Goal: Task Accomplishment & Management: Complete application form

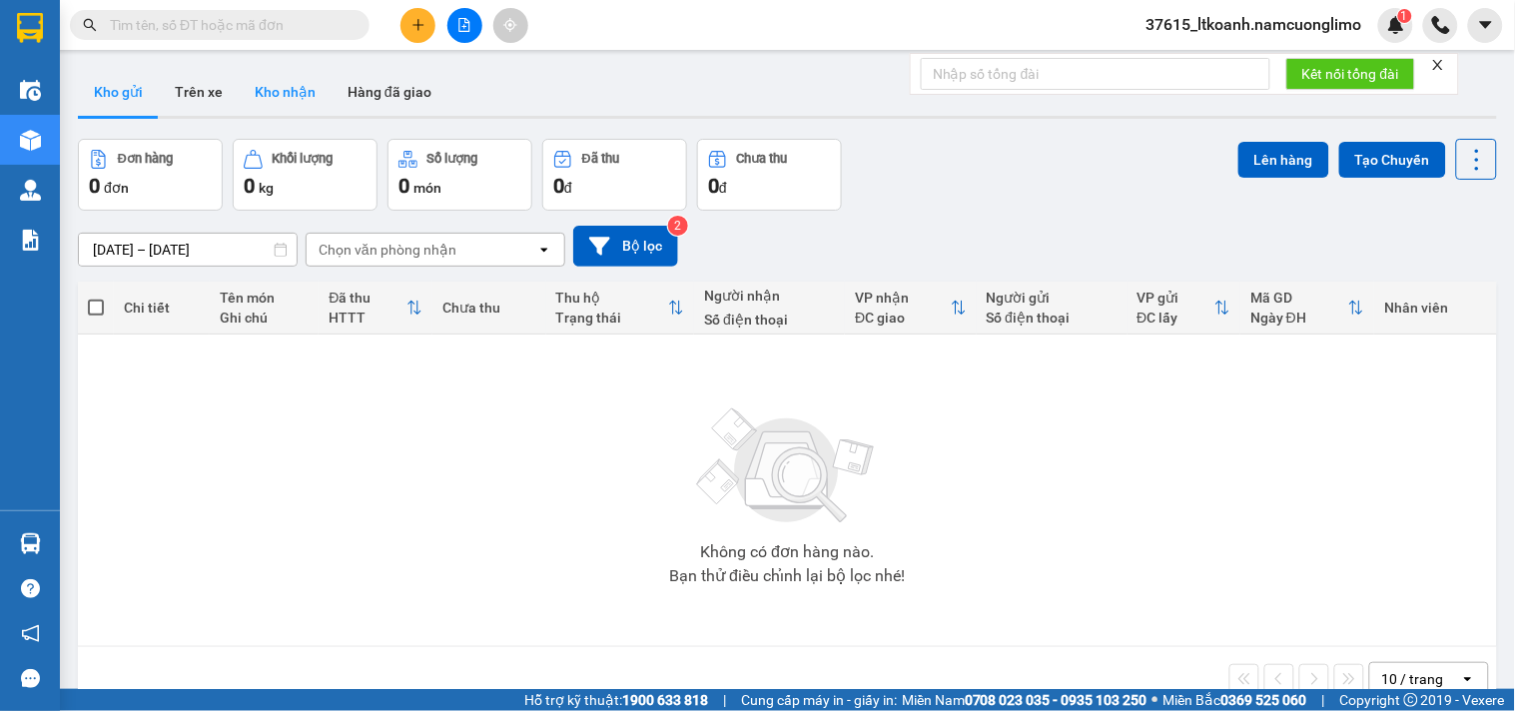
click at [284, 91] on button "Kho nhận" at bounding box center [285, 92] width 93 height 48
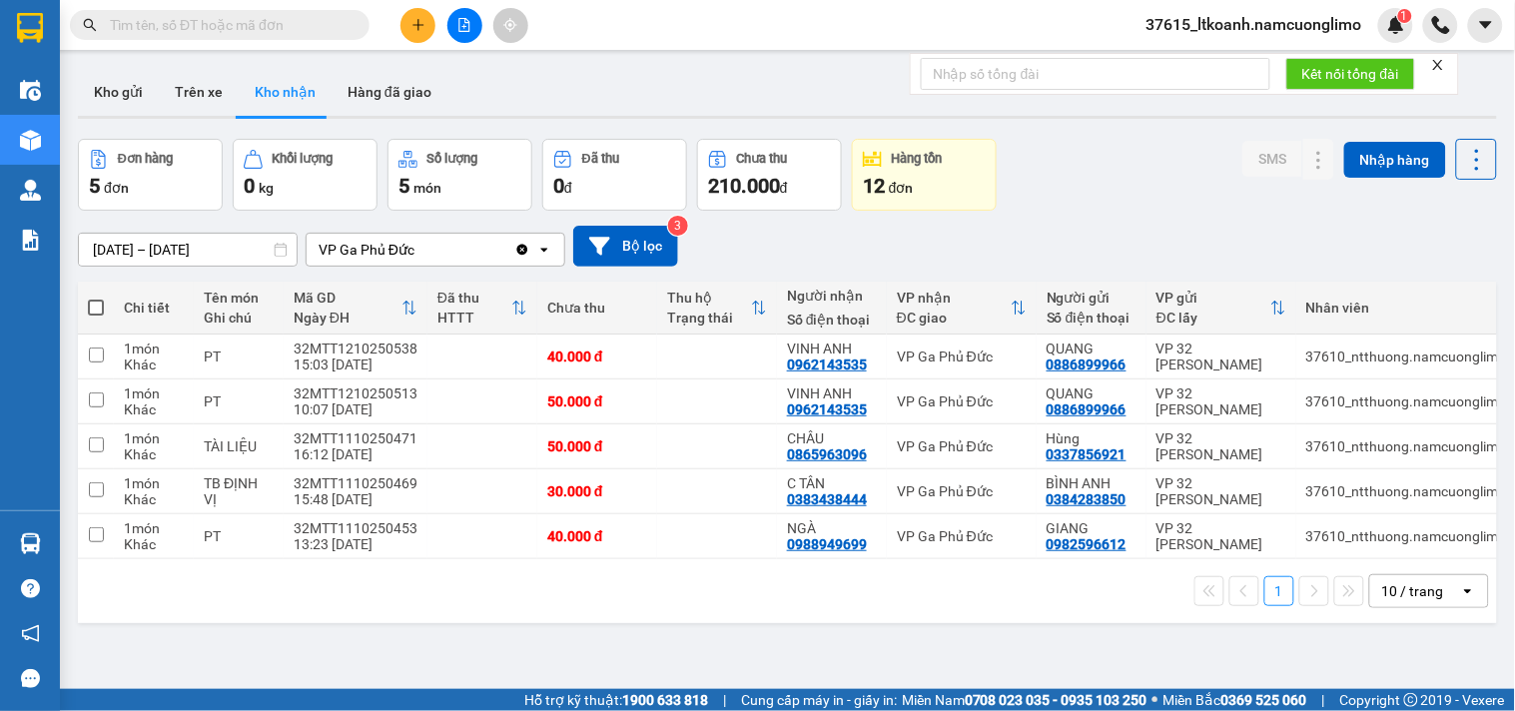
click at [1356, 33] on span "37615_ltkoanh.namcuonglimo" at bounding box center [1254, 24] width 248 height 25
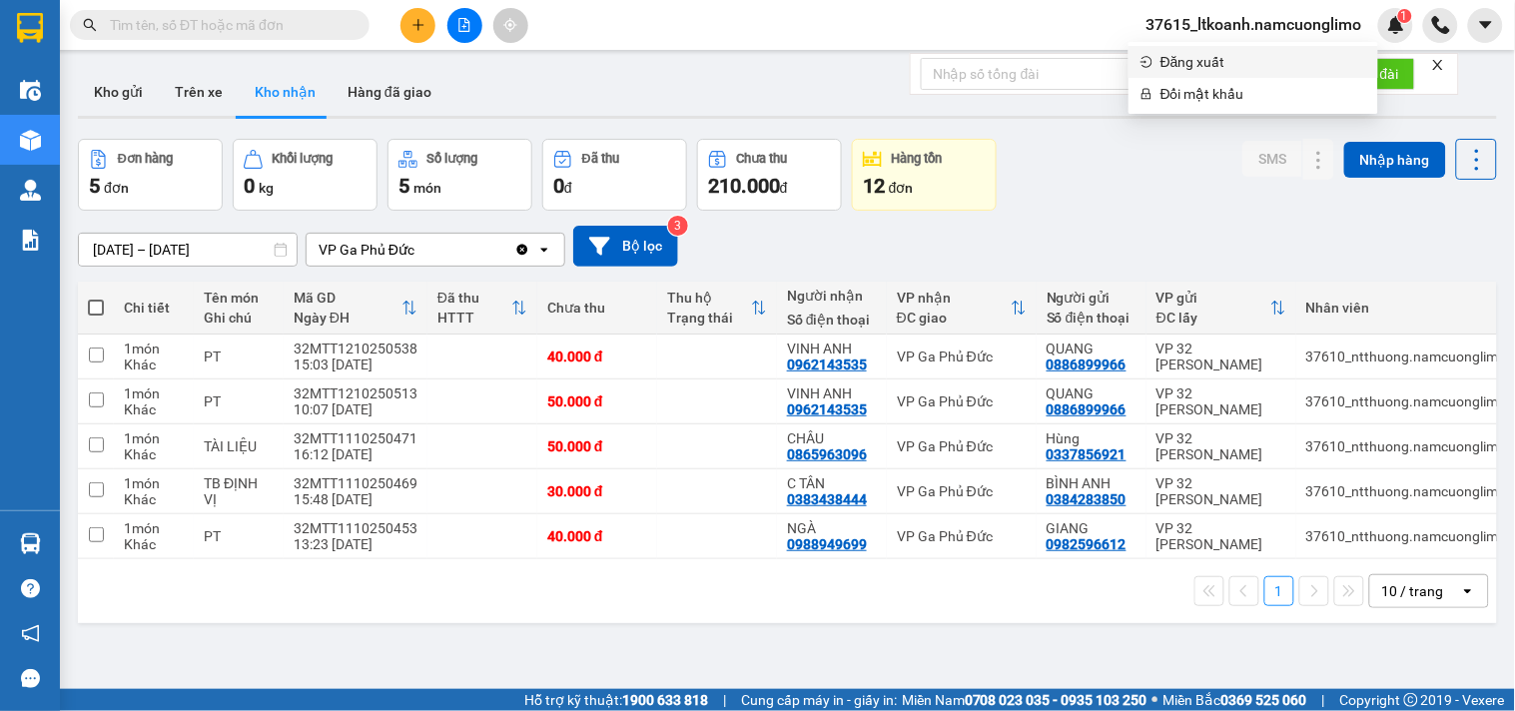
click at [1234, 62] on span "Đăng xuất" at bounding box center [1263, 62] width 206 height 22
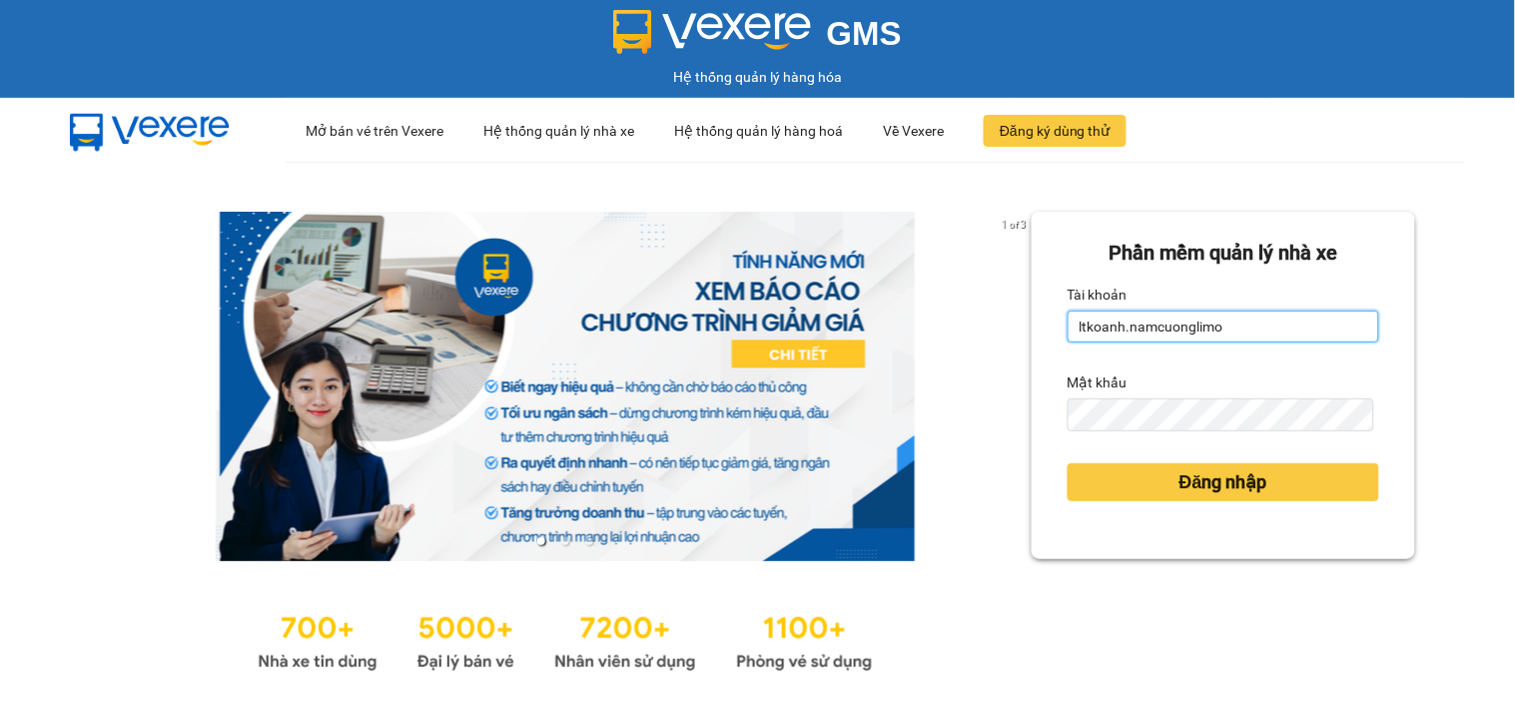
drag, startPoint x: 1246, startPoint y: 318, endPoint x: 1029, endPoint y: 366, distance: 223.1
click at [1031, 366] on div "Phần mềm quản lý nhà xe Tài khoản ltkoanh.namcuonglimo Mật khẩu Đăng nhập" at bounding box center [1222, 385] width 383 height 347
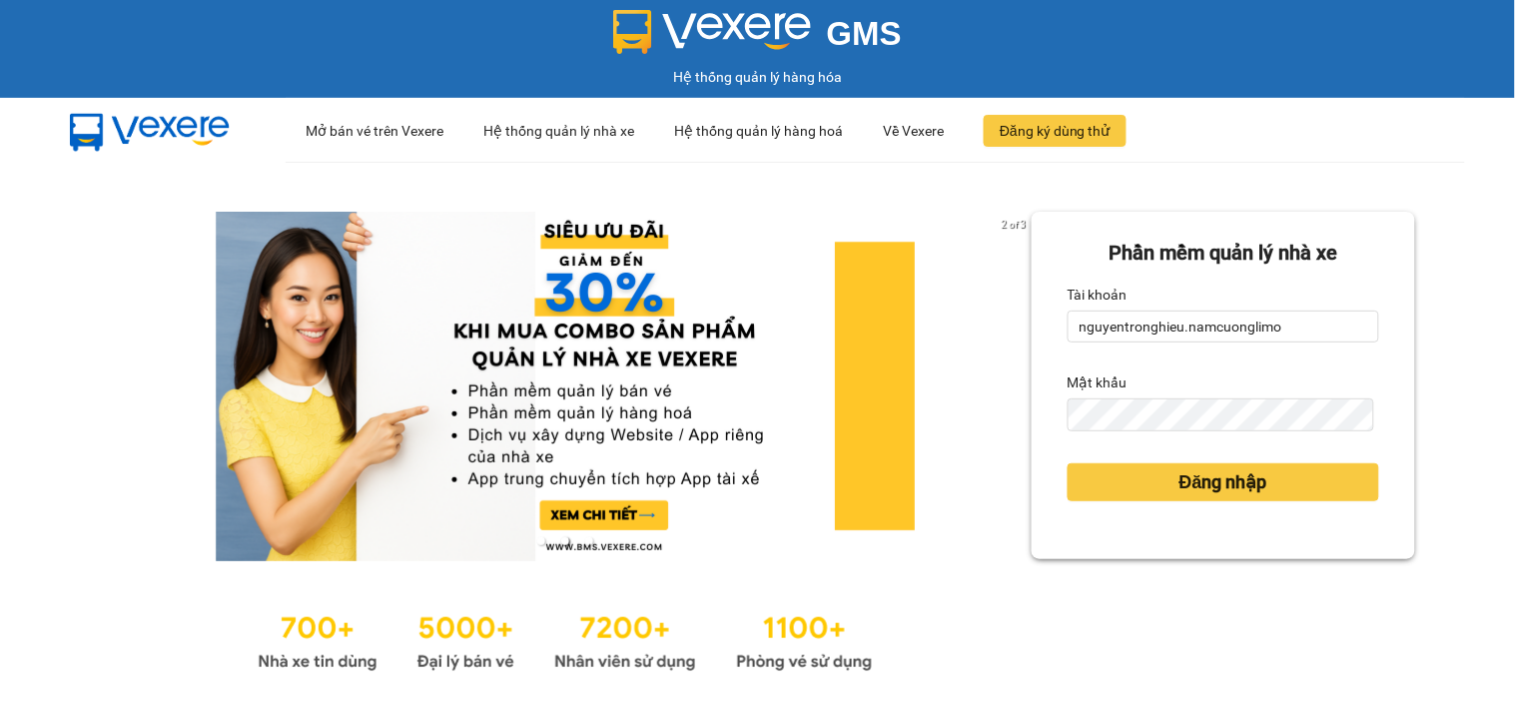
drag, startPoint x: 1299, startPoint y: 325, endPoint x: 983, endPoint y: 344, distance: 317.2
click at [983, 344] on div "2 of 3 Phần mềm quản lý nhà xe Tài khoản nguyentronghieu.namcuonglimo Mật khẩu …" at bounding box center [757, 444] width 1515 height 565
type input "anhlt.namcuonglimo"
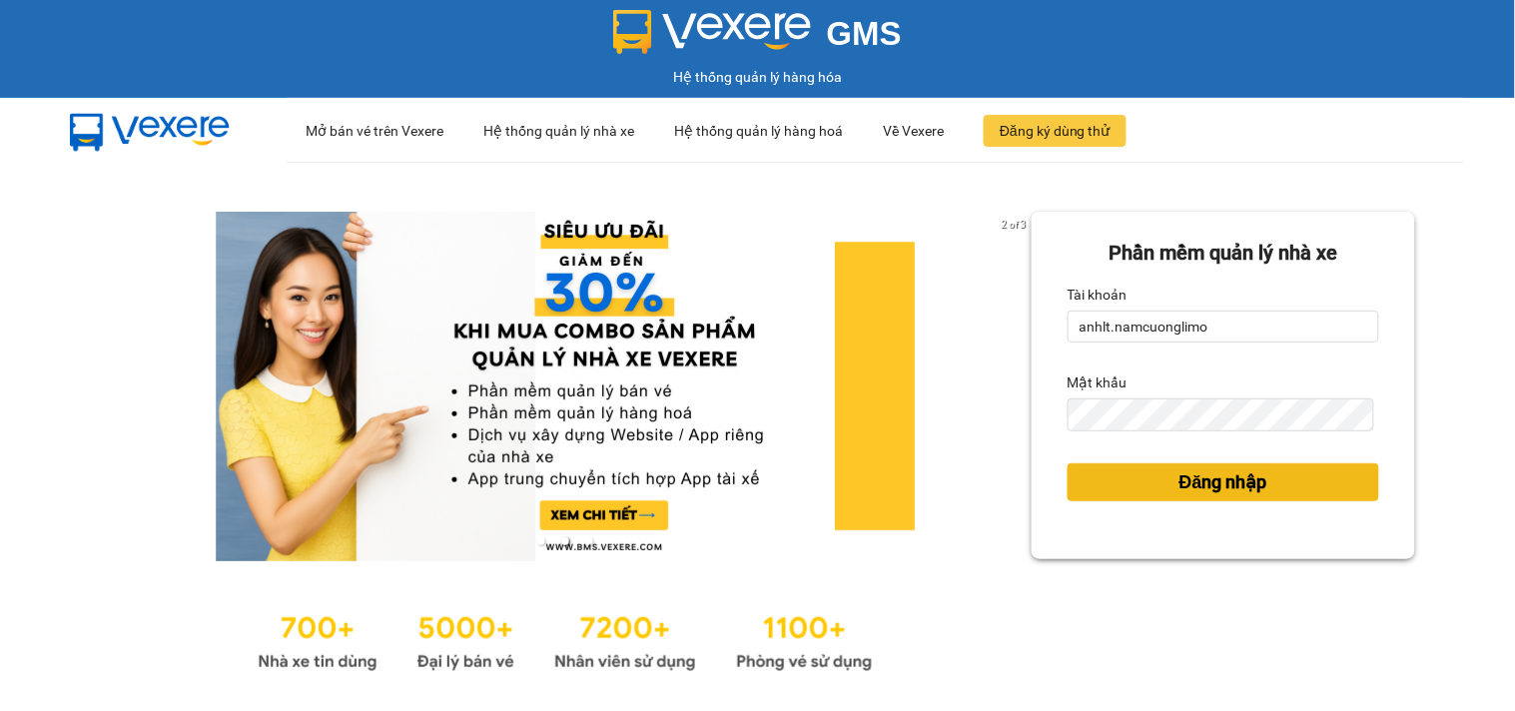
click at [1216, 483] on span "Đăng nhập" at bounding box center [1223, 482] width 88 height 28
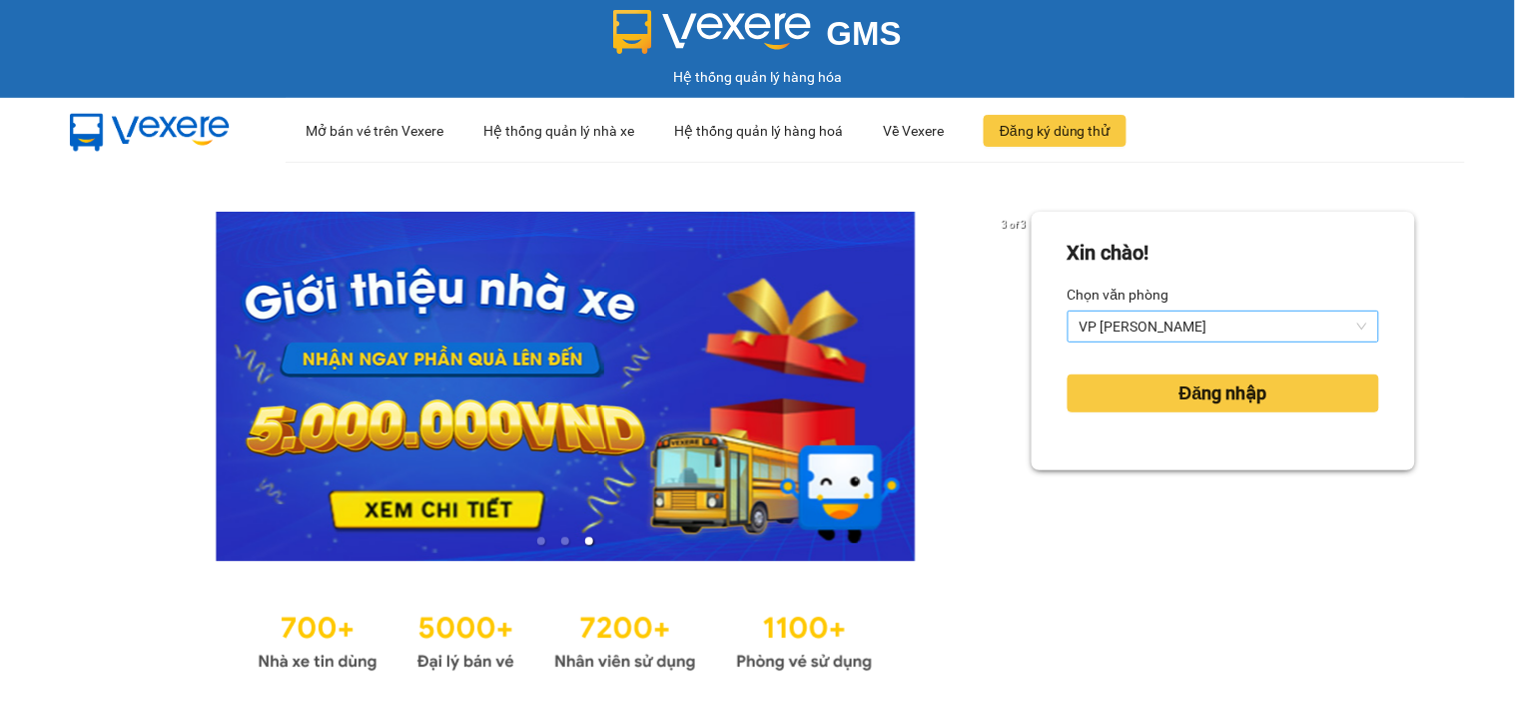
click at [1234, 317] on span "VP Lâm Thao" at bounding box center [1223, 327] width 288 height 30
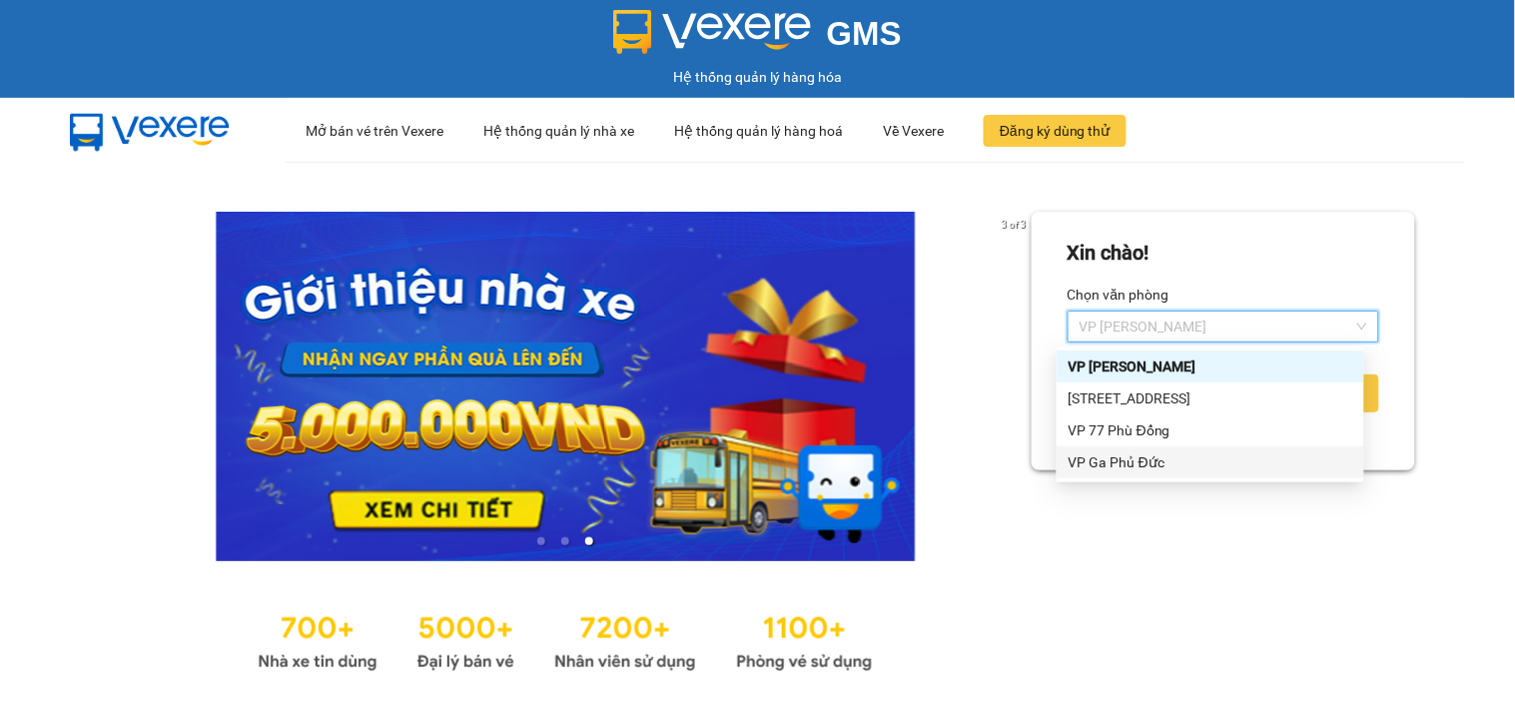
click at [1122, 456] on div "VP Ga Phủ Đức" at bounding box center [1210, 462] width 284 height 22
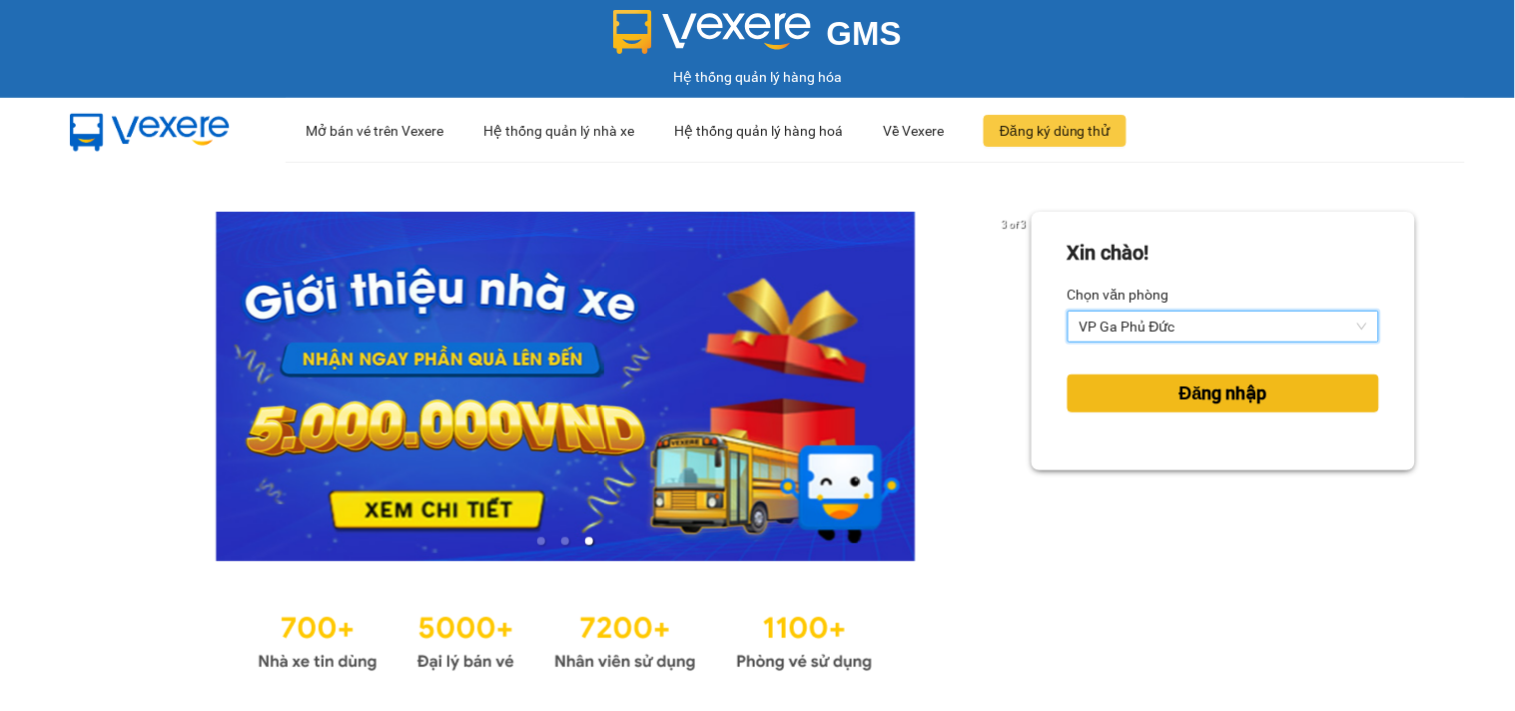
click at [1210, 397] on span "Đăng nhập" at bounding box center [1223, 393] width 88 height 28
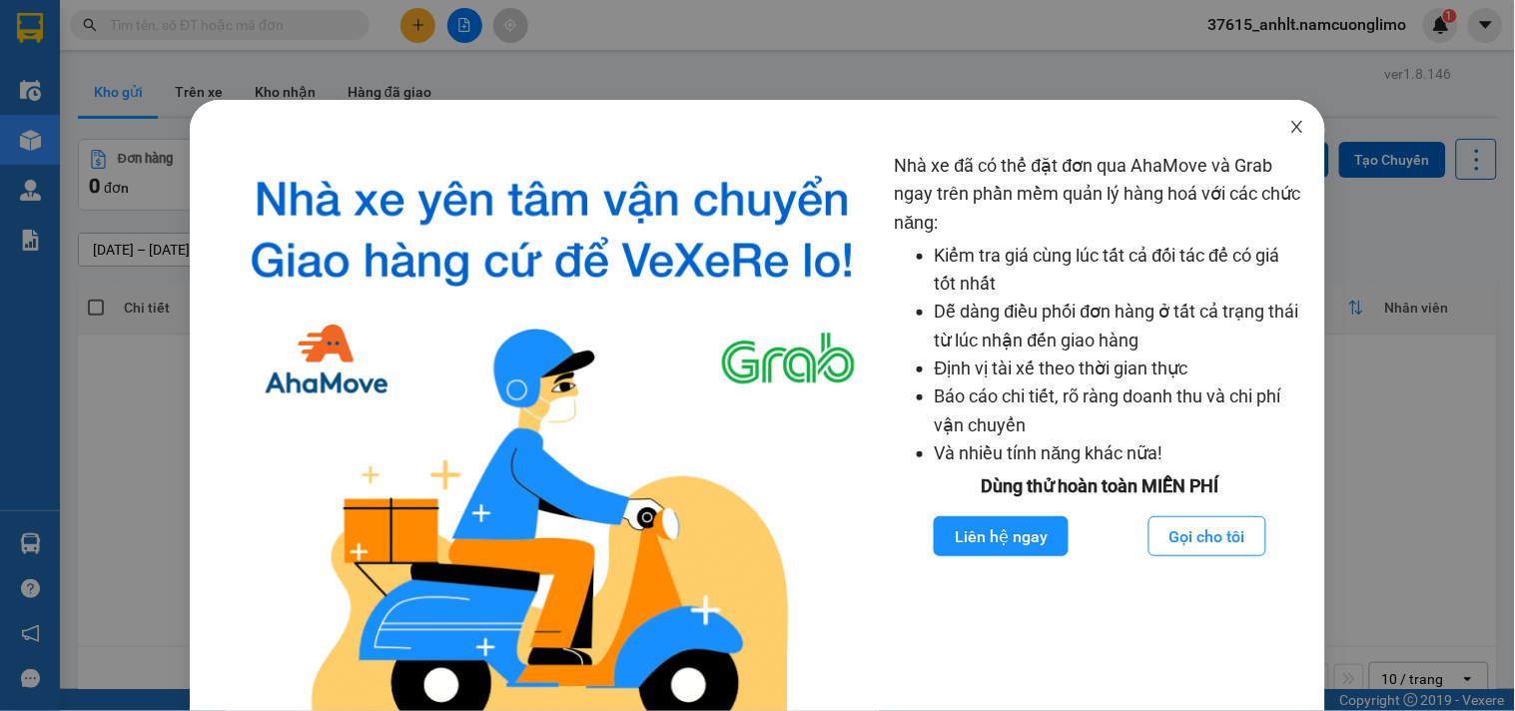
click at [1294, 127] on span "Close" at bounding box center [1297, 128] width 56 height 56
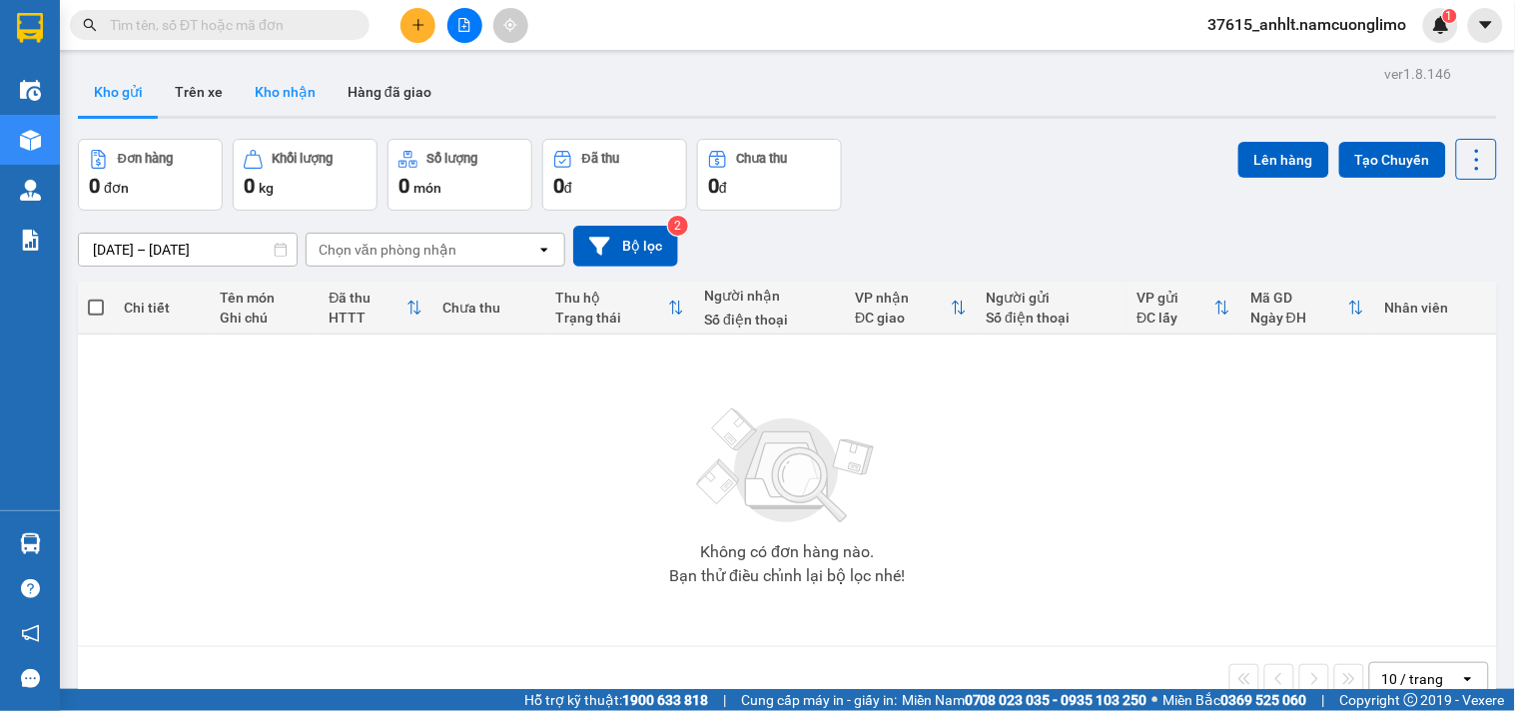
click at [278, 90] on button "Kho nhận" at bounding box center [285, 92] width 93 height 48
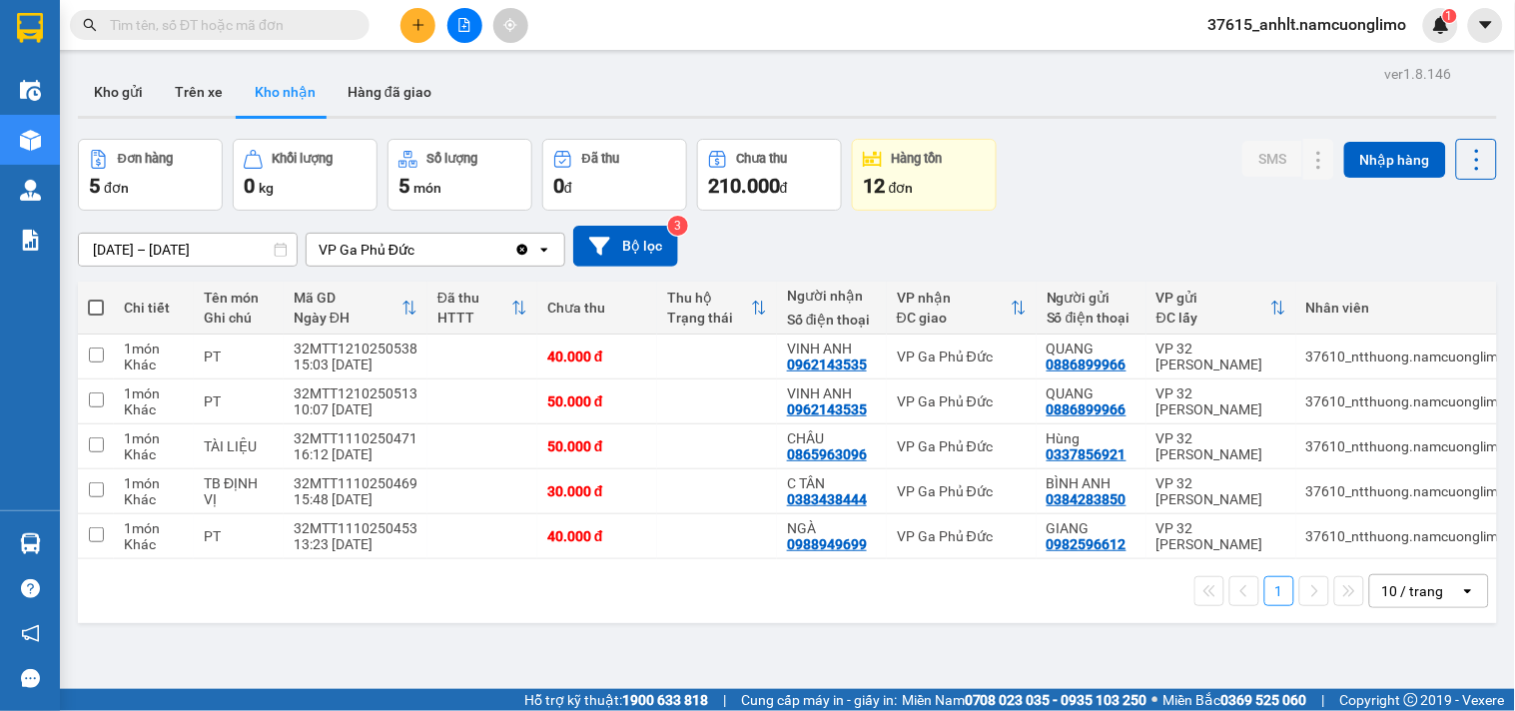
click at [311, 20] on input "text" at bounding box center [228, 25] width 236 height 22
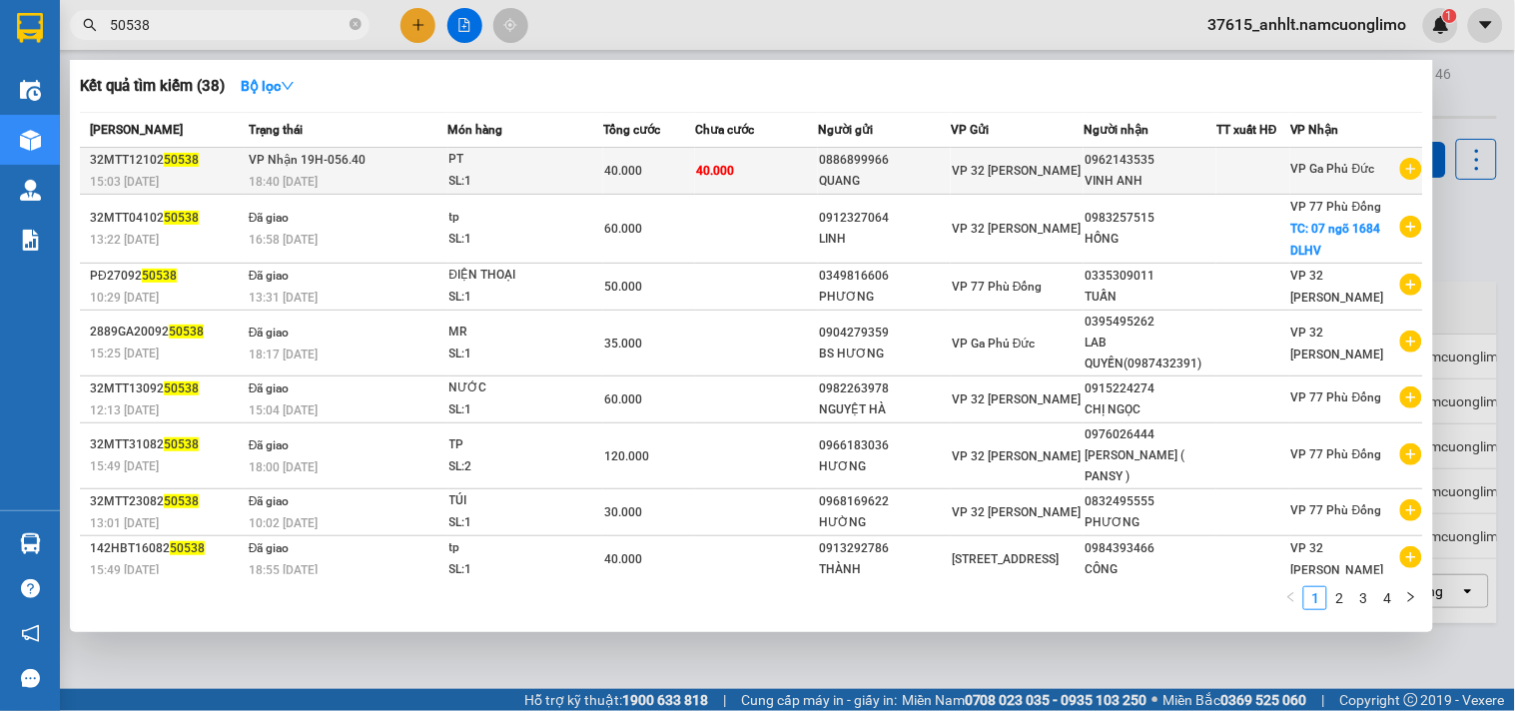
type input "50538"
click at [1218, 157] on td at bounding box center [1253, 171] width 74 height 47
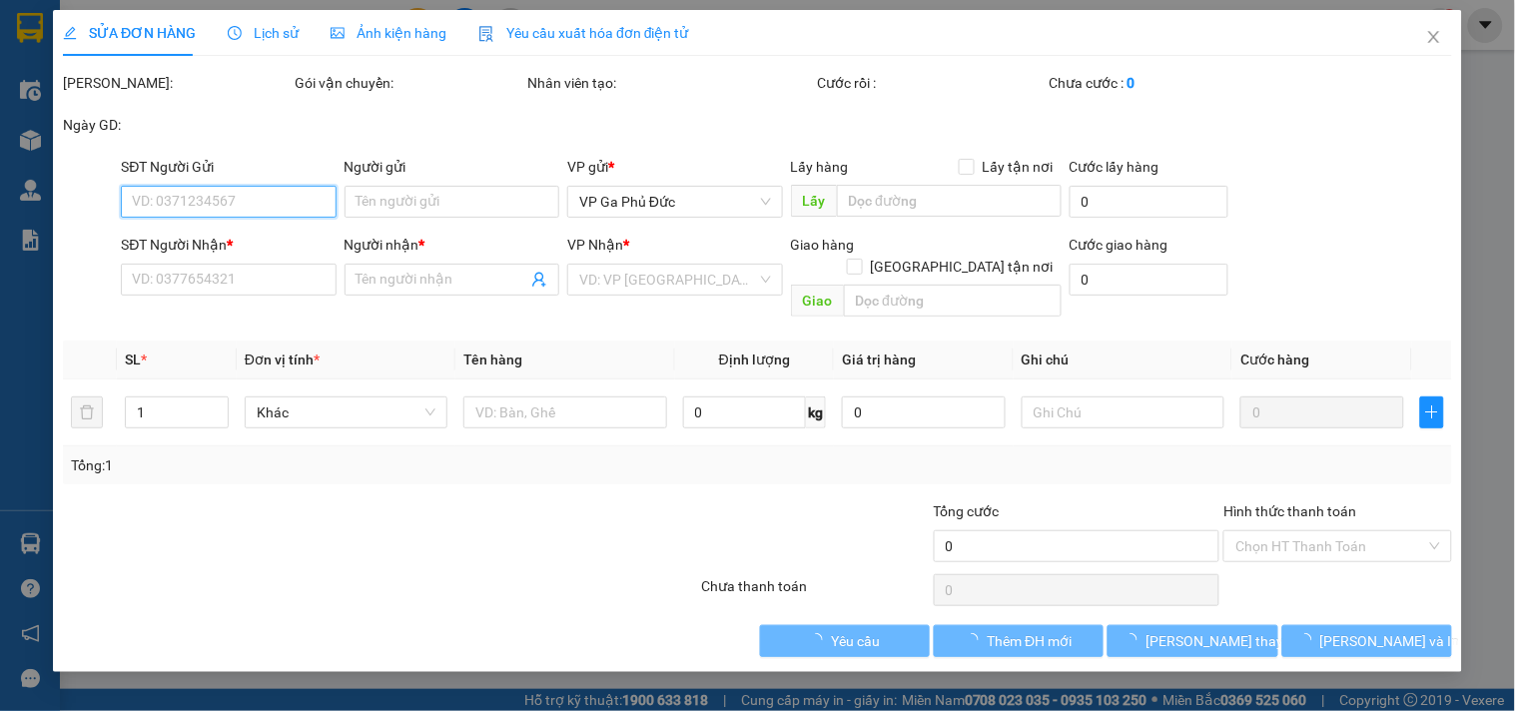
type input "0886899966"
type input "QUANG"
type input "0962143535"
type input "VINH ANH"
type input "40.000"
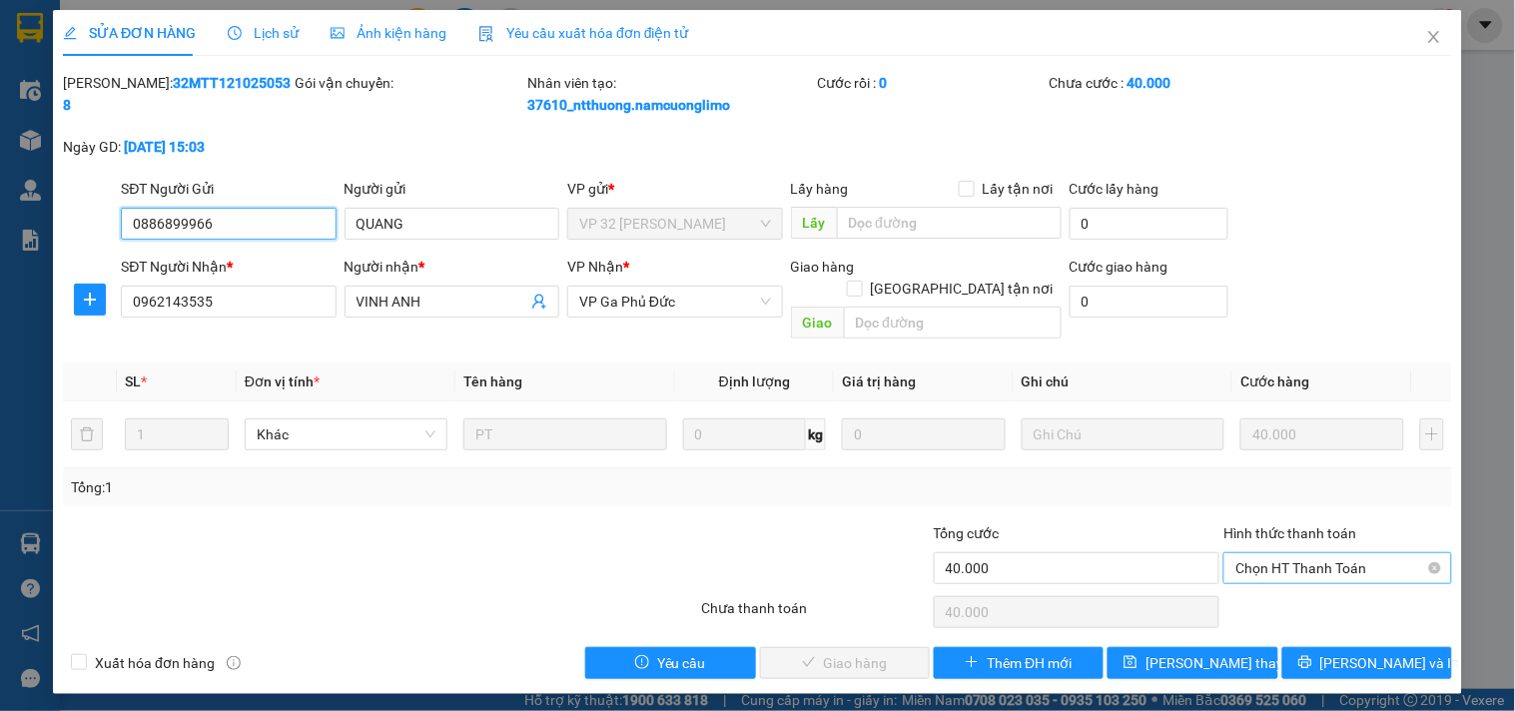
click at [1350, 553] on span "Chọn HT Thanh Toán" at bounding box center [1337, 568] width 204 height 30
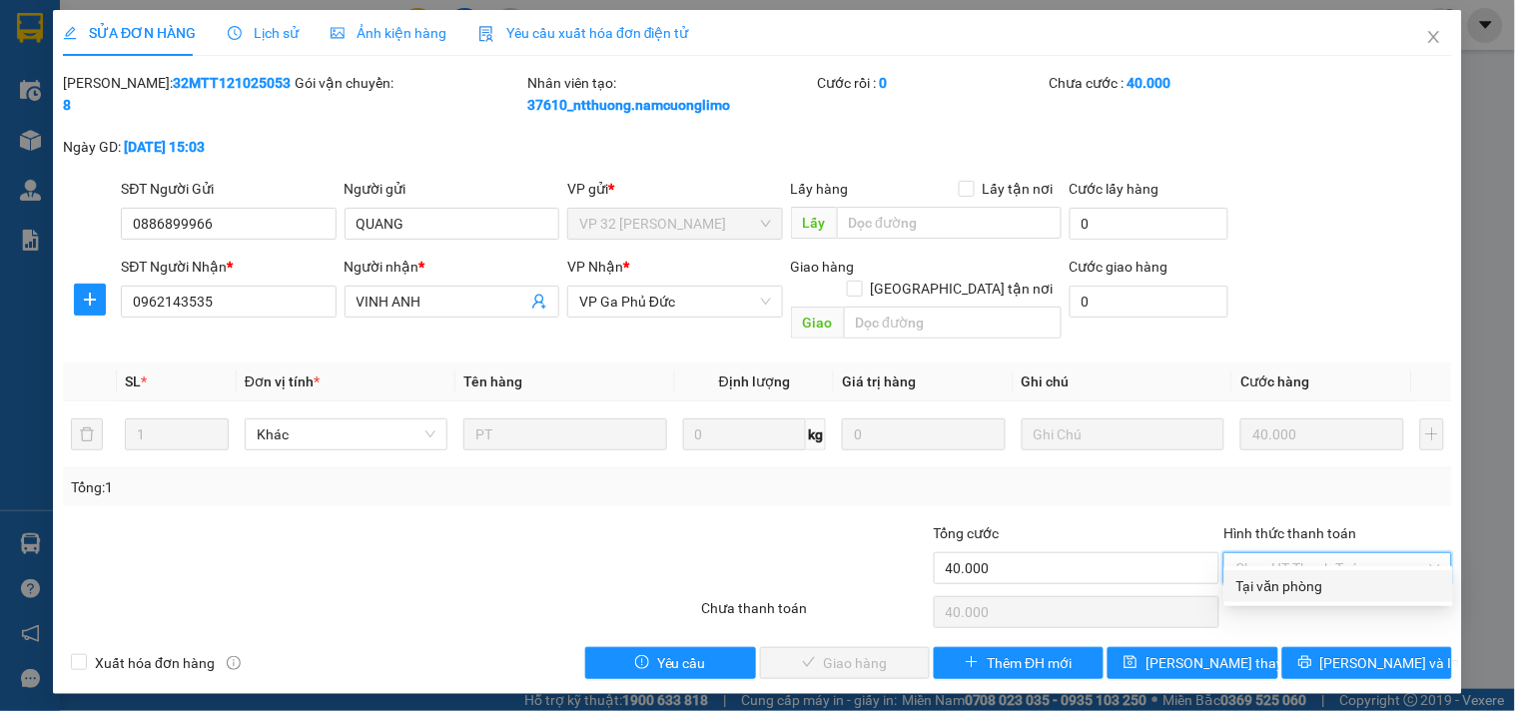
click at [1343, 575] on div "Tại văn phòng" at bounding box center [1338, 586] width 205 height 22
type input "0"
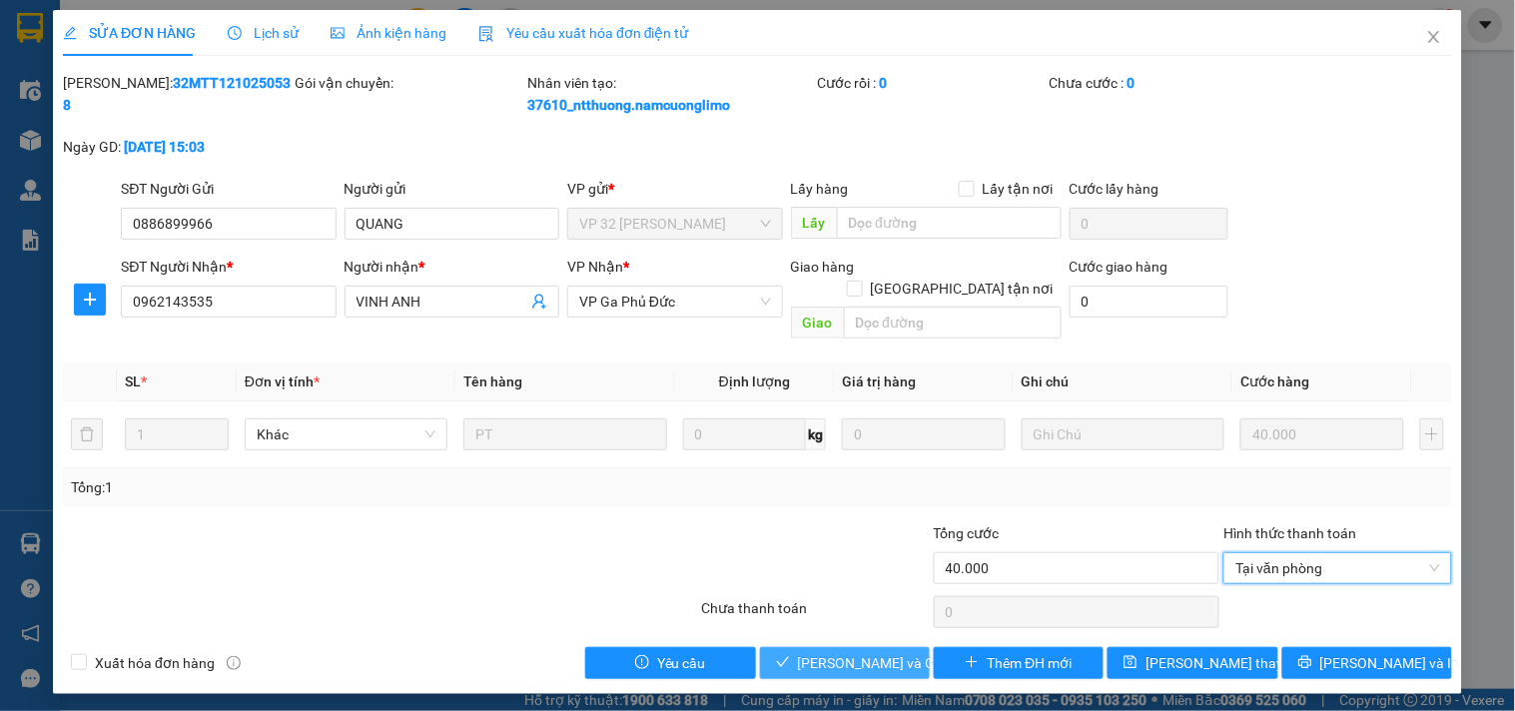
click at [875, 652] on span "Lưu và Giao hàng" at bounding box center [894, 663] width 192 height 22
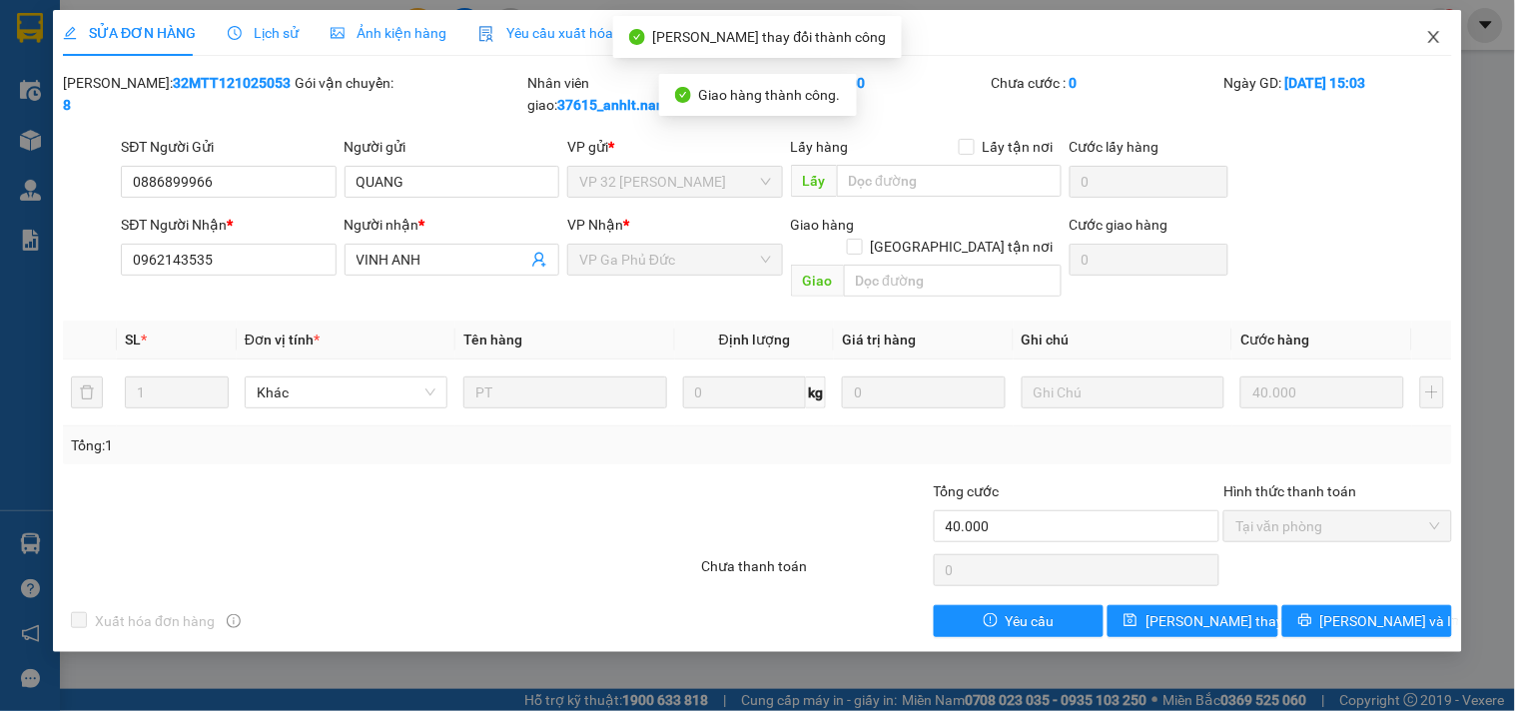
click at [1431, 35] on icon "close" at bounding box center [1433, 37] width 11 height 12
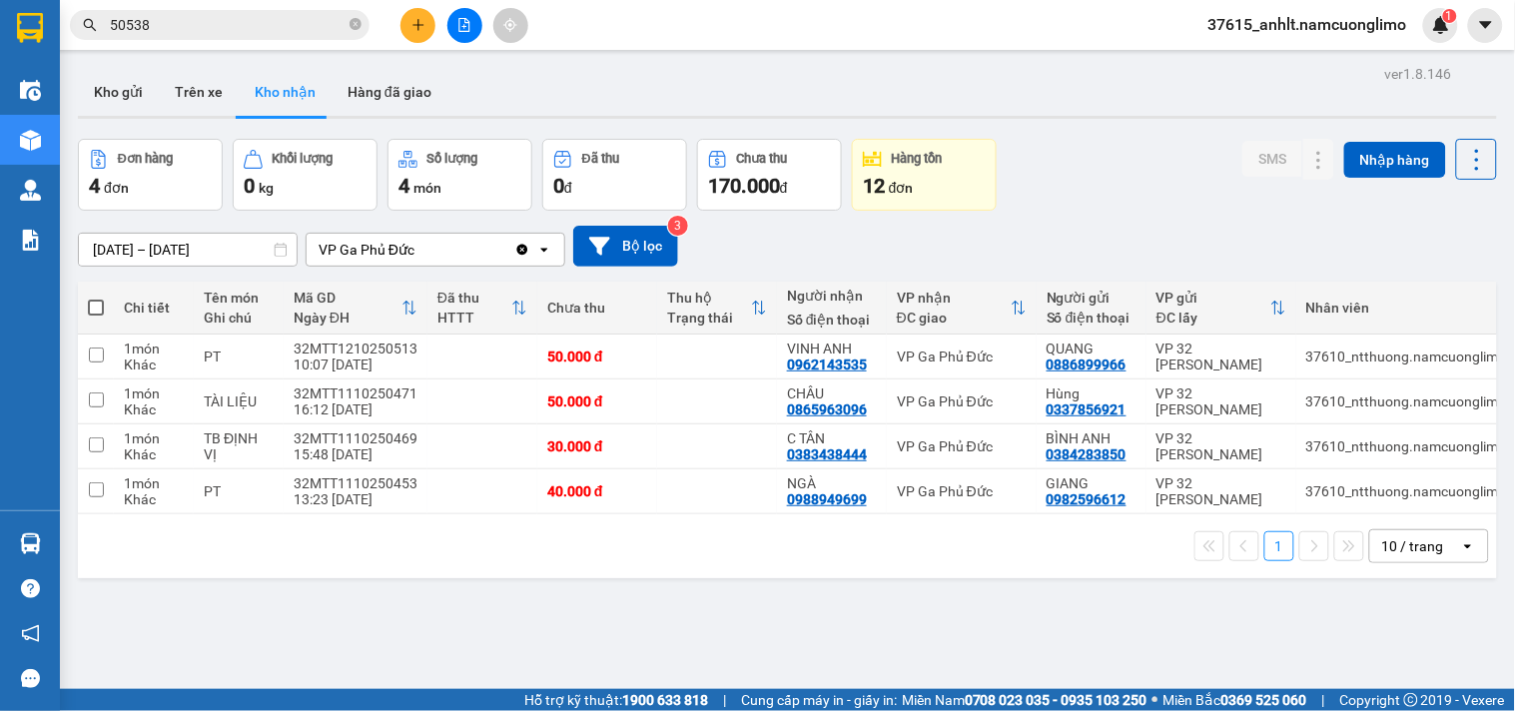
click at [265, 27] on input "50538" at bounding box center [228, 25] width 236 height 22
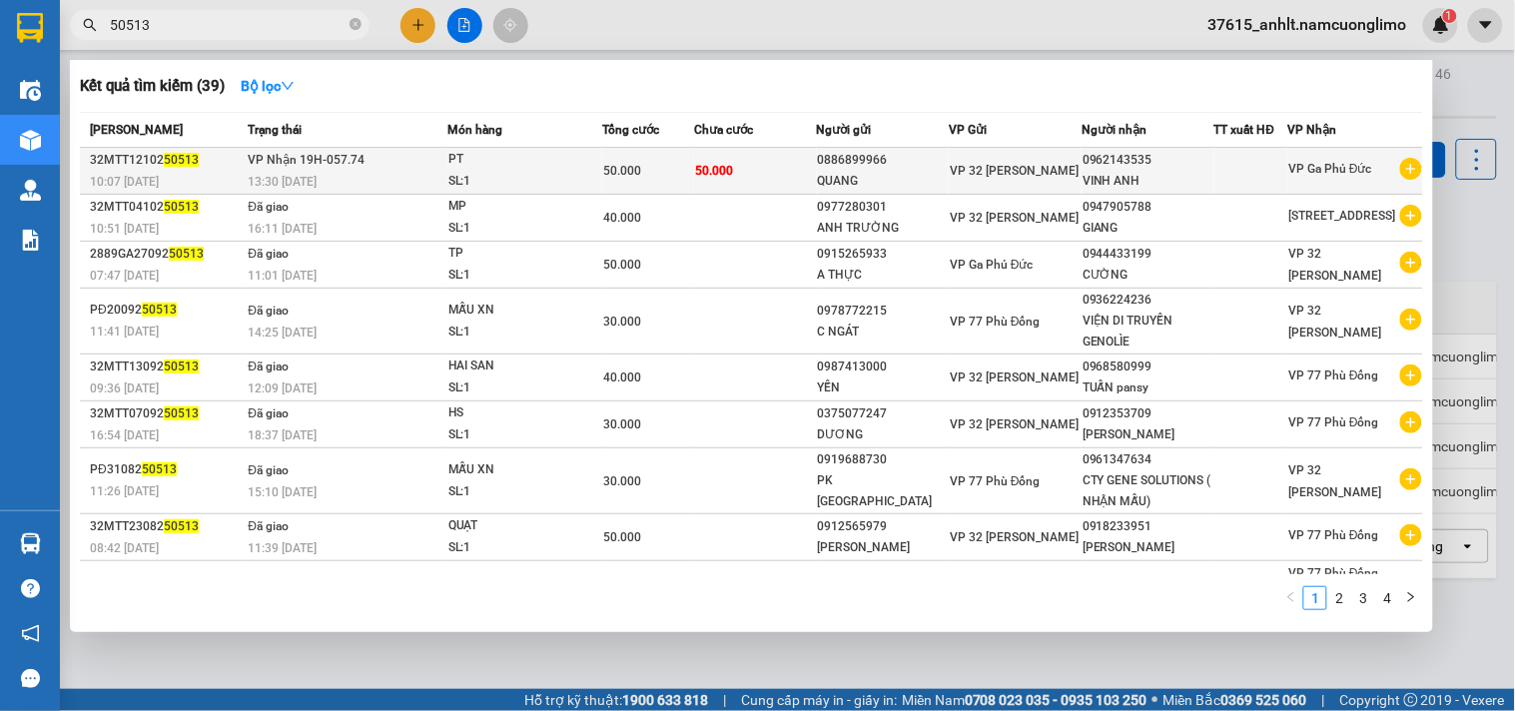
type input "50513"
click at [697, 173] on span "50.000" at bounding box center [714, 171] width 38 height 14
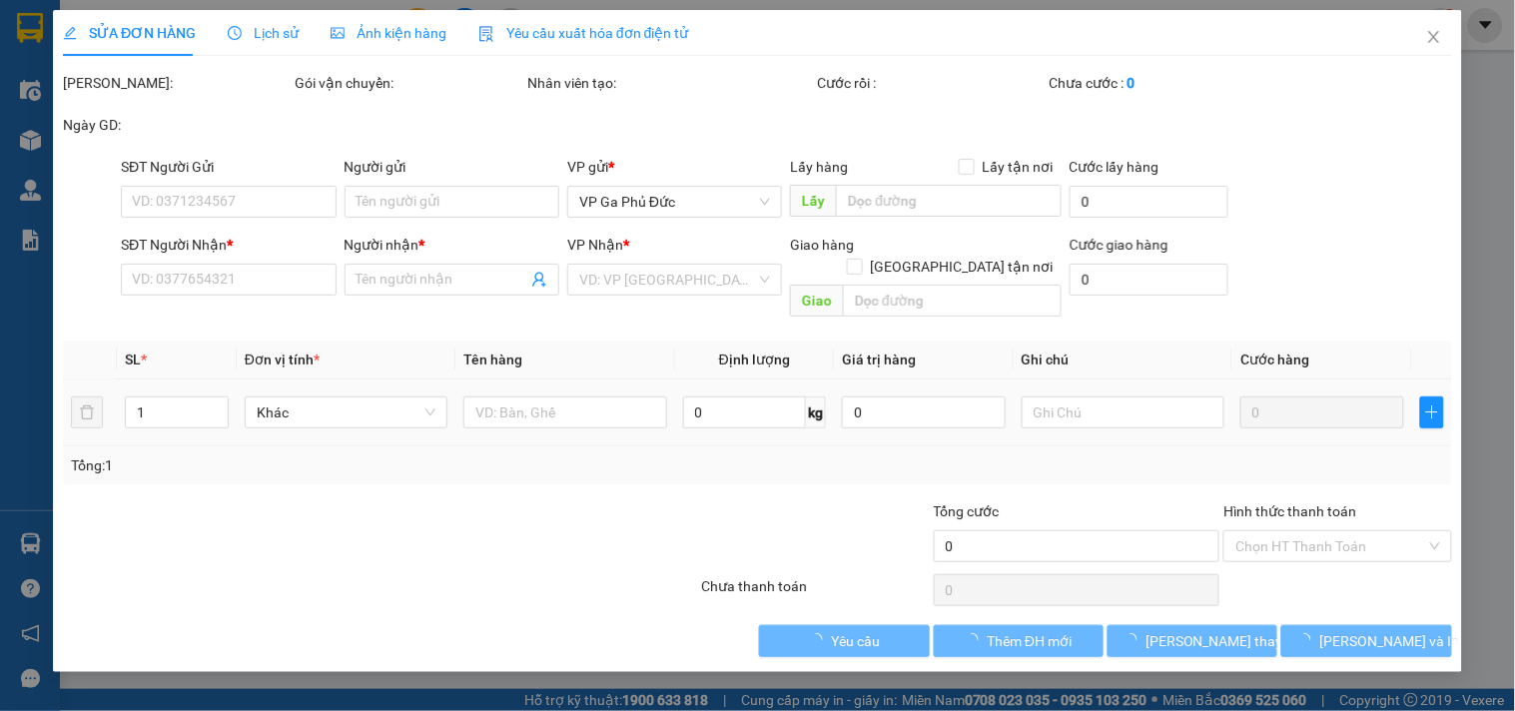
type input "0886899966"
type input "QUANG"
type input "0962143535"
type input "VINH ANH"
type input "50.000"
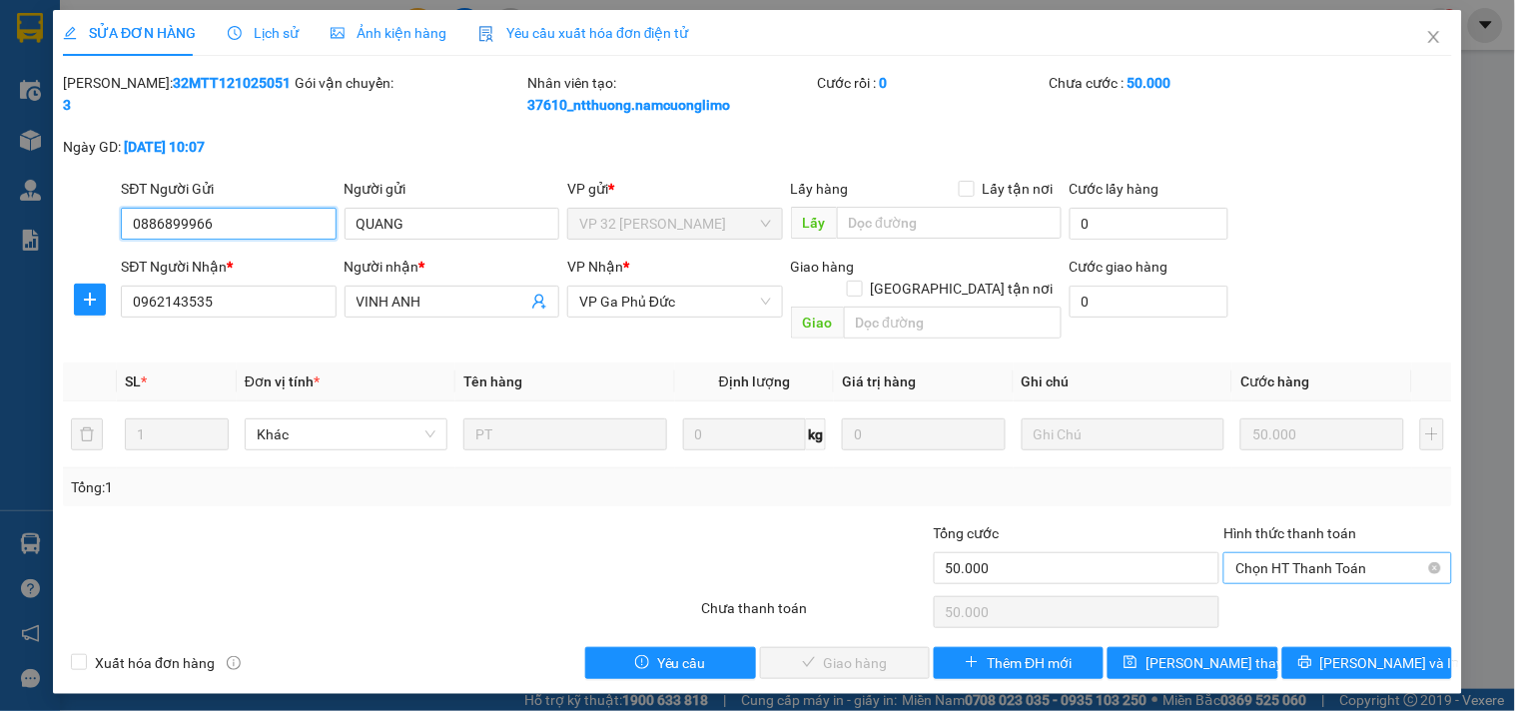
drag, startPoint x: 1323, startPoint y: 549, endPoint x: 1326, endPoint y: 564, distance: 15.3
click at [1324, 553] on span "Chọn HT Thanh Toán" at bounding box center [1337, 568] width 204 height 30
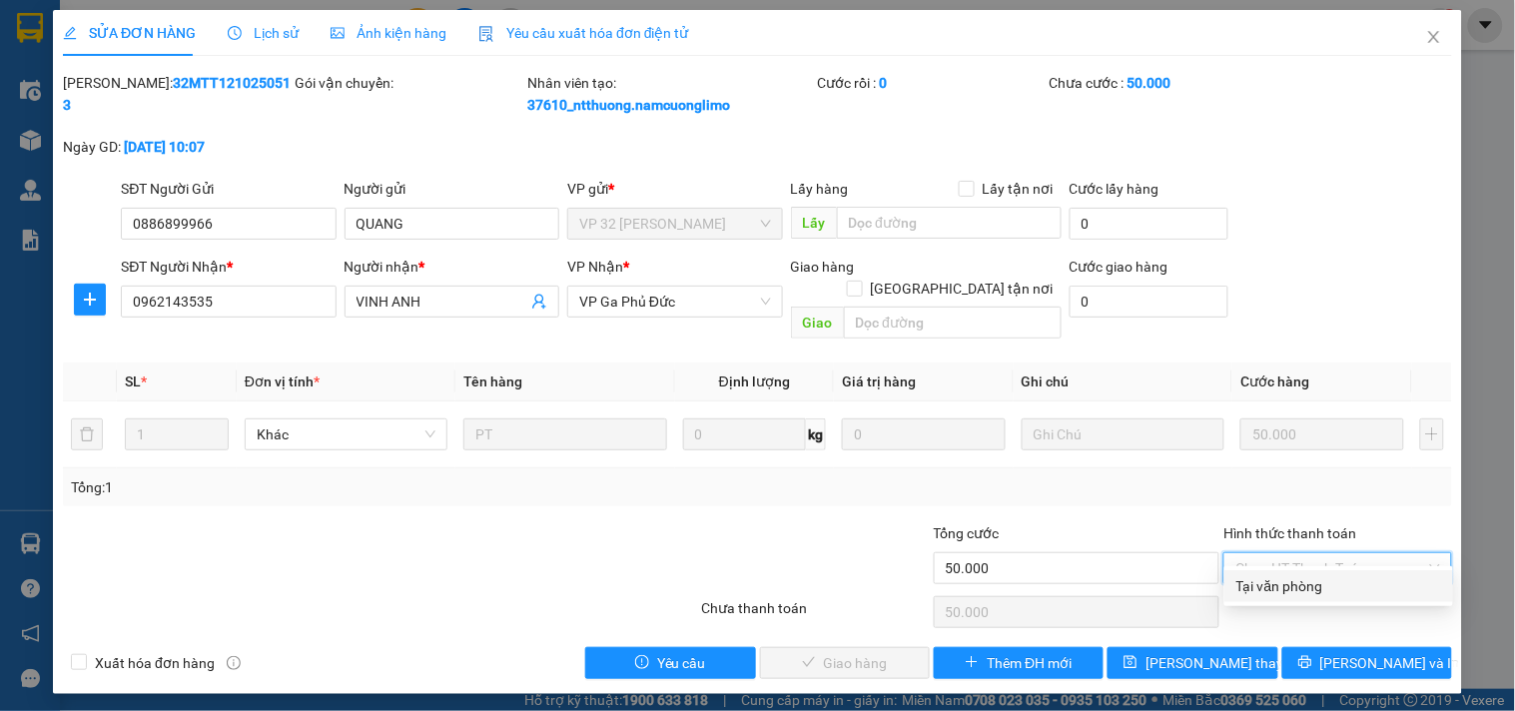
click at [1326, 587] on div "Tại văn phòng" at bounding box center [1338, 586] width 205 height 22
type input "0"
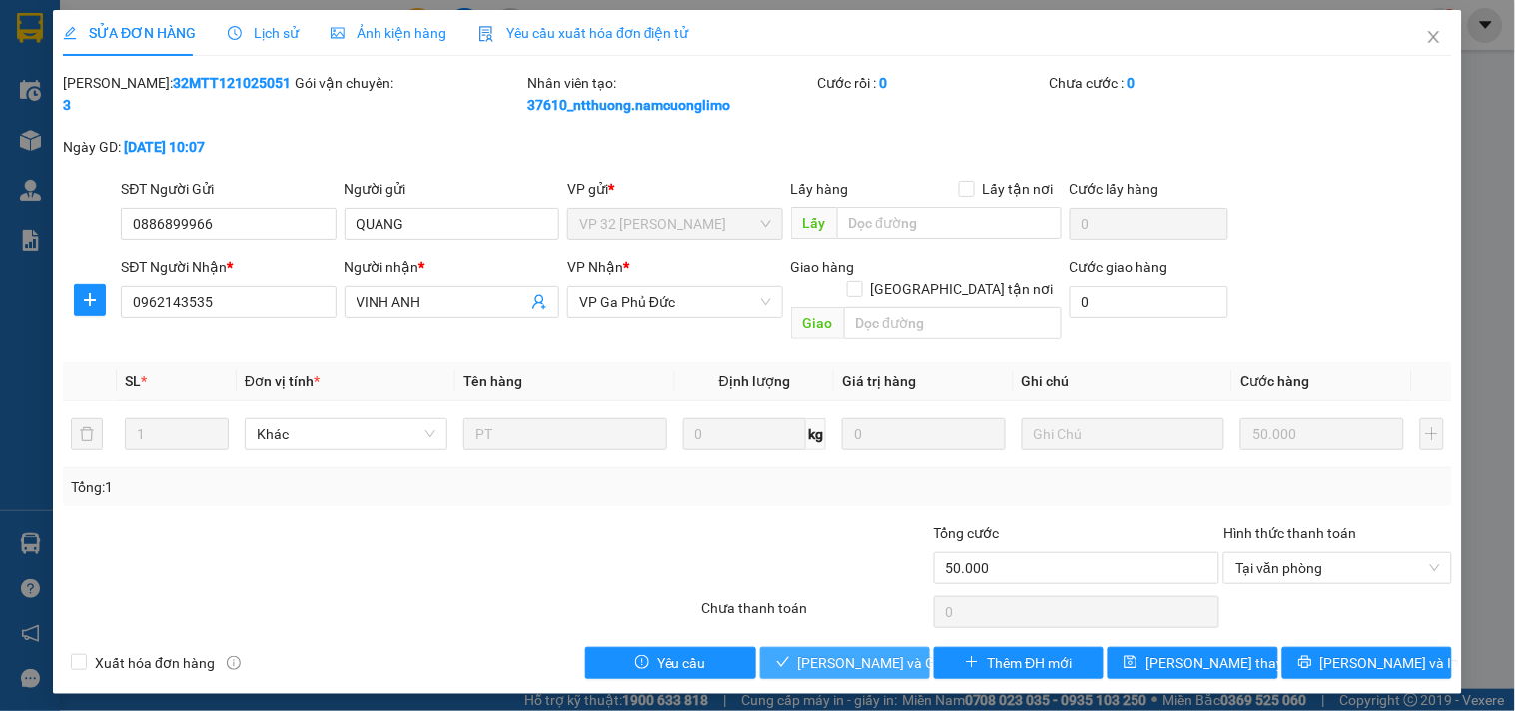
drag, startPoint x: 879, startPoint y: 644, endPoint x: 857, endPoint y: 651, distance: 23.1
click at [877, 652] on span "Lưu và Giao hàng" at bounding box center [894, 663] width 192 height 22
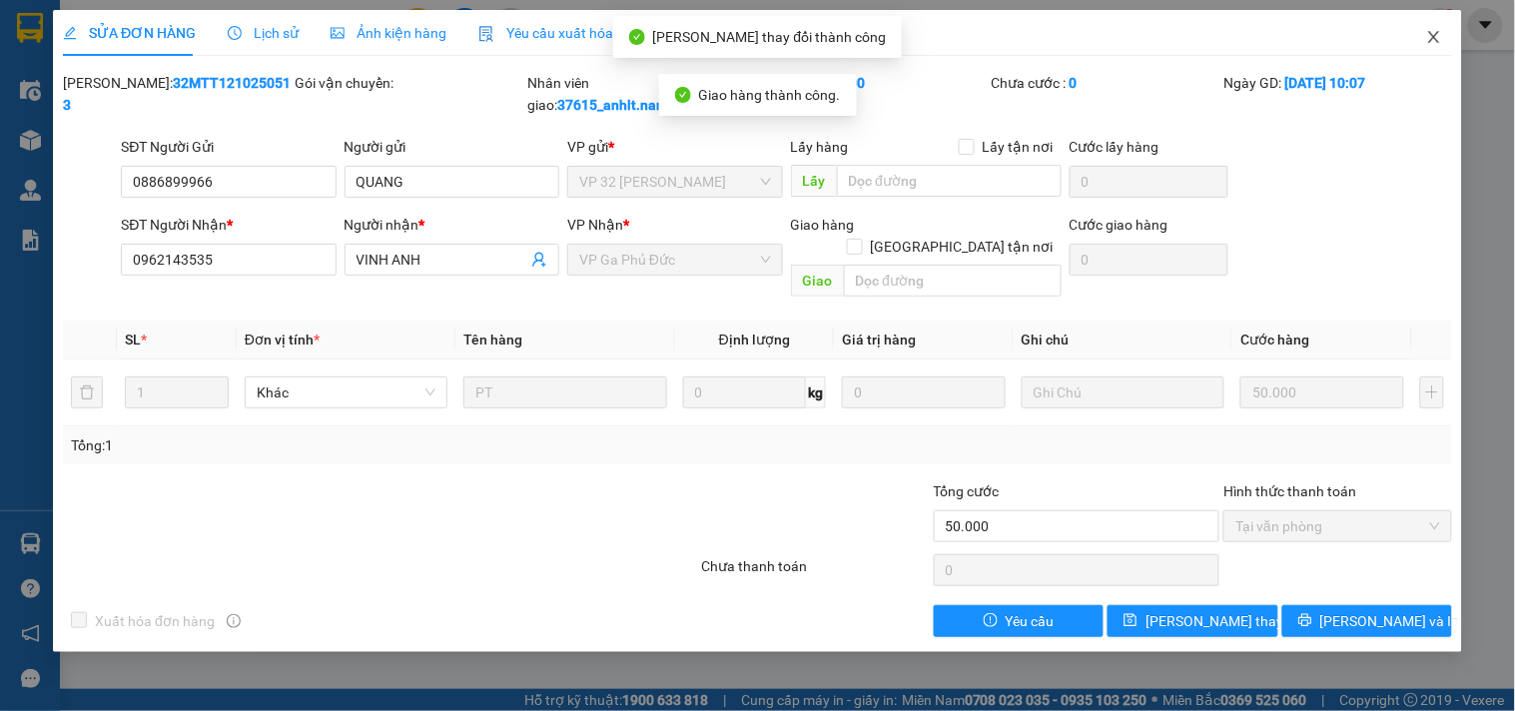
click at [1431, 34] on icon "close" at bounding box center [1433, 37] width 11 height 12
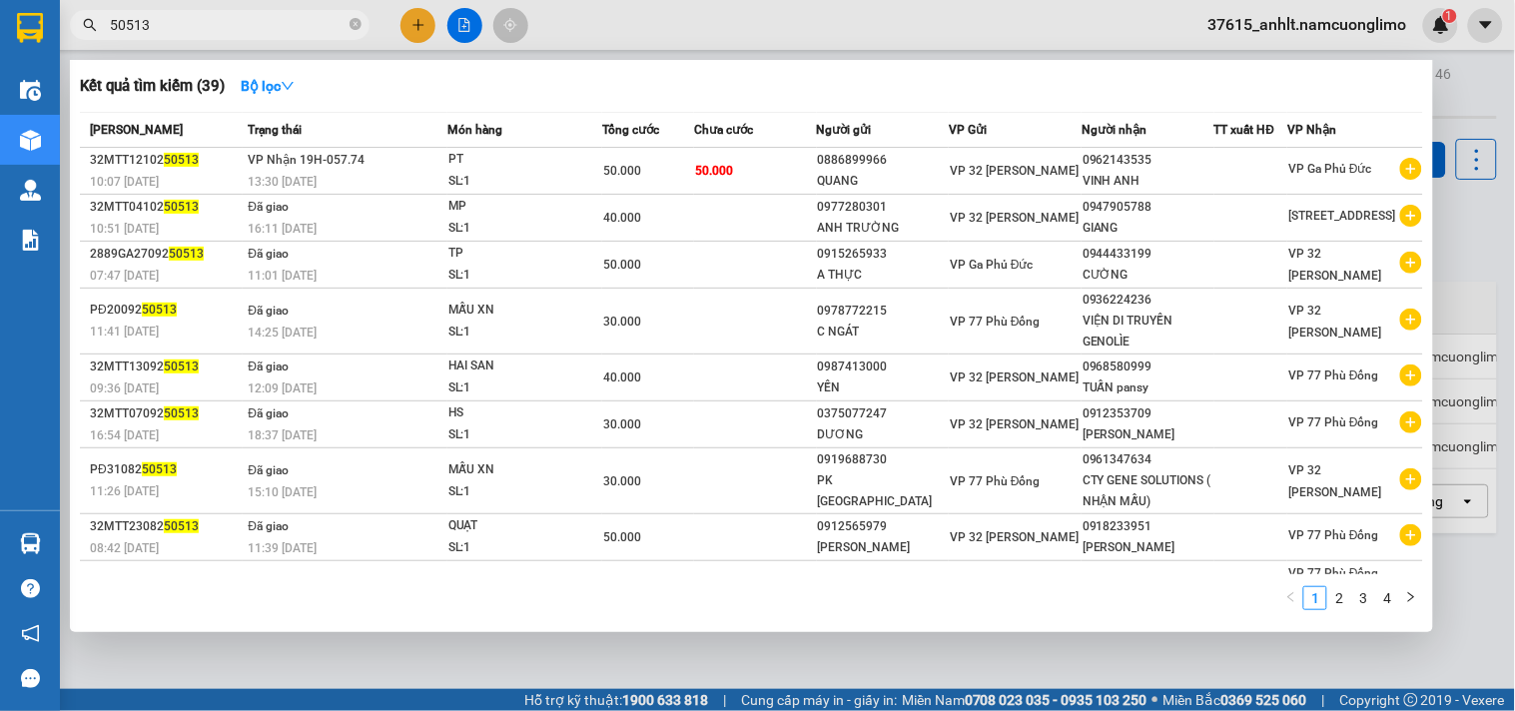
click at [285, 25] on input "50513" at bounding box center [228, 25] width 236 height 22
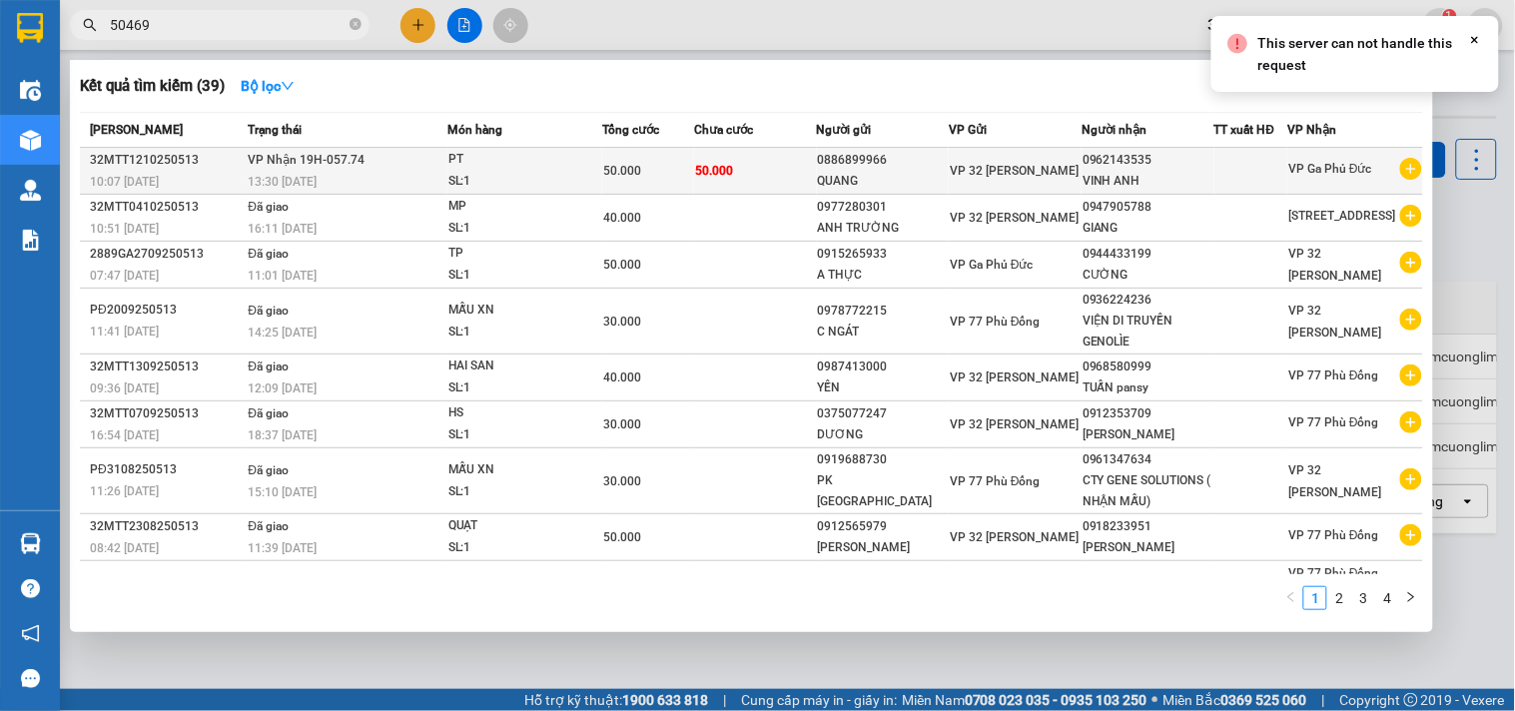
type input "50469"
click at [332, 172] on div "13:30 - 12/10" at bounding box center [347, 182] width 198 height 22
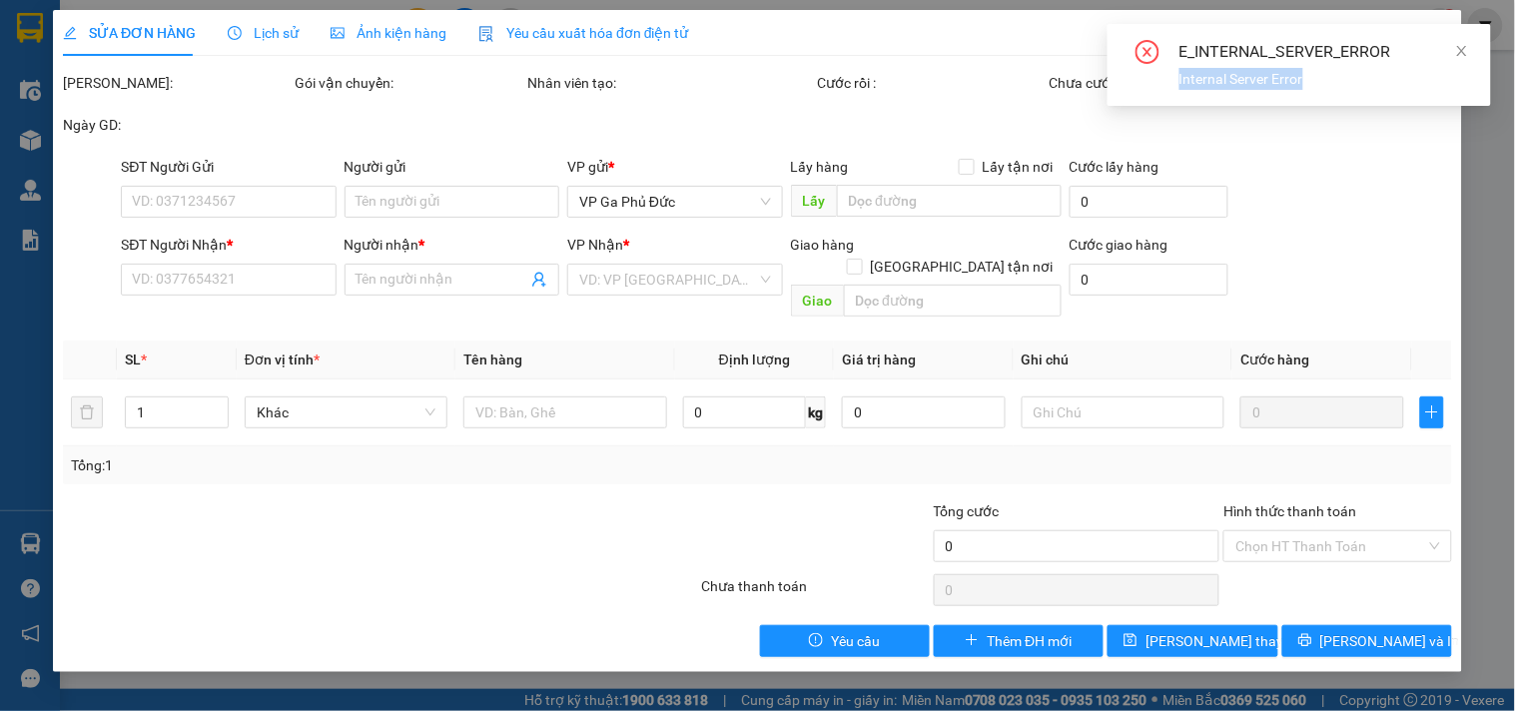
click at [1470, 52] on div "E_INTERNAL_SERVER_ERROR Internal Server Error" at bounding box center [1298, 65] width 383 height 82
click at [1463, 55] on icon "close" at bounding box center [1462, 51] width 14 height 14
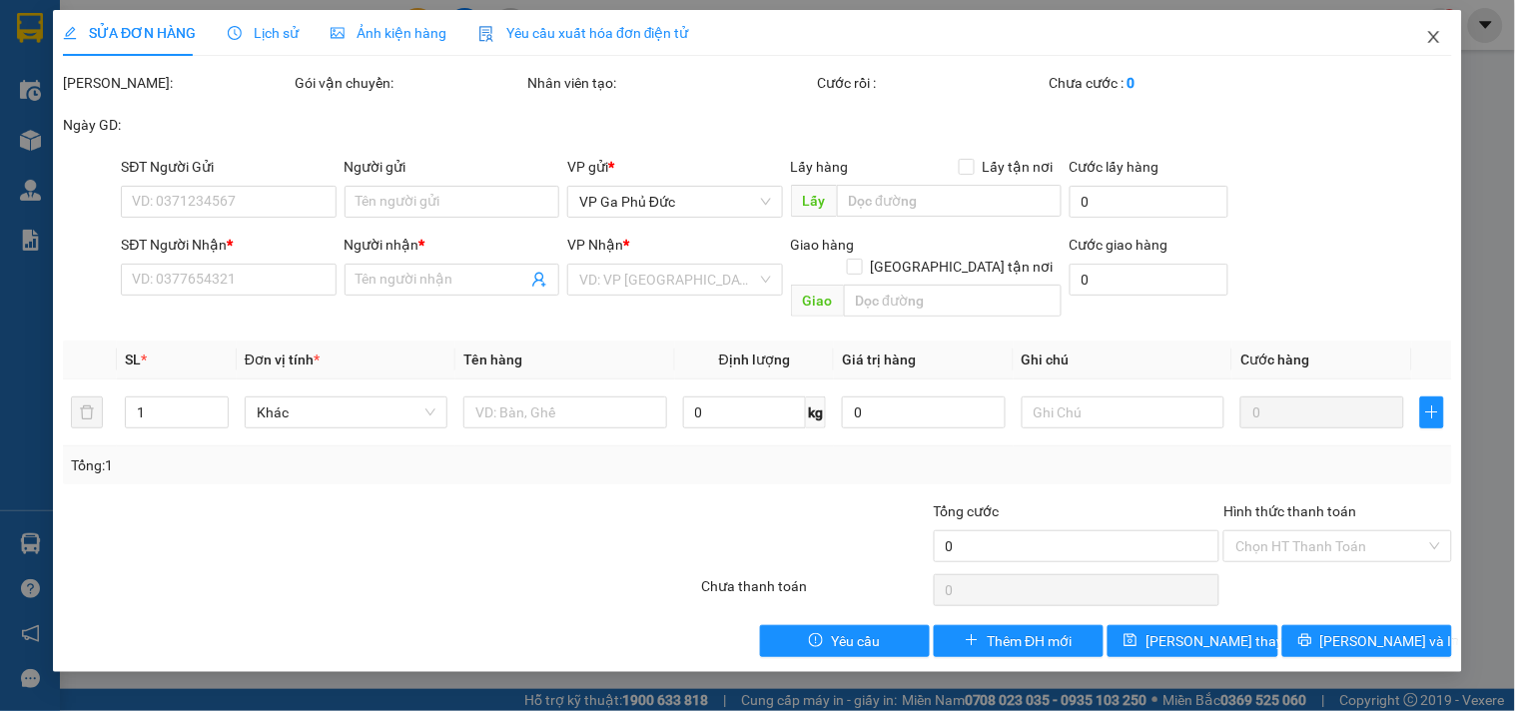
click at [1441, 38] on icon "close" at bounding box center [1434, 37] width 16 height 16
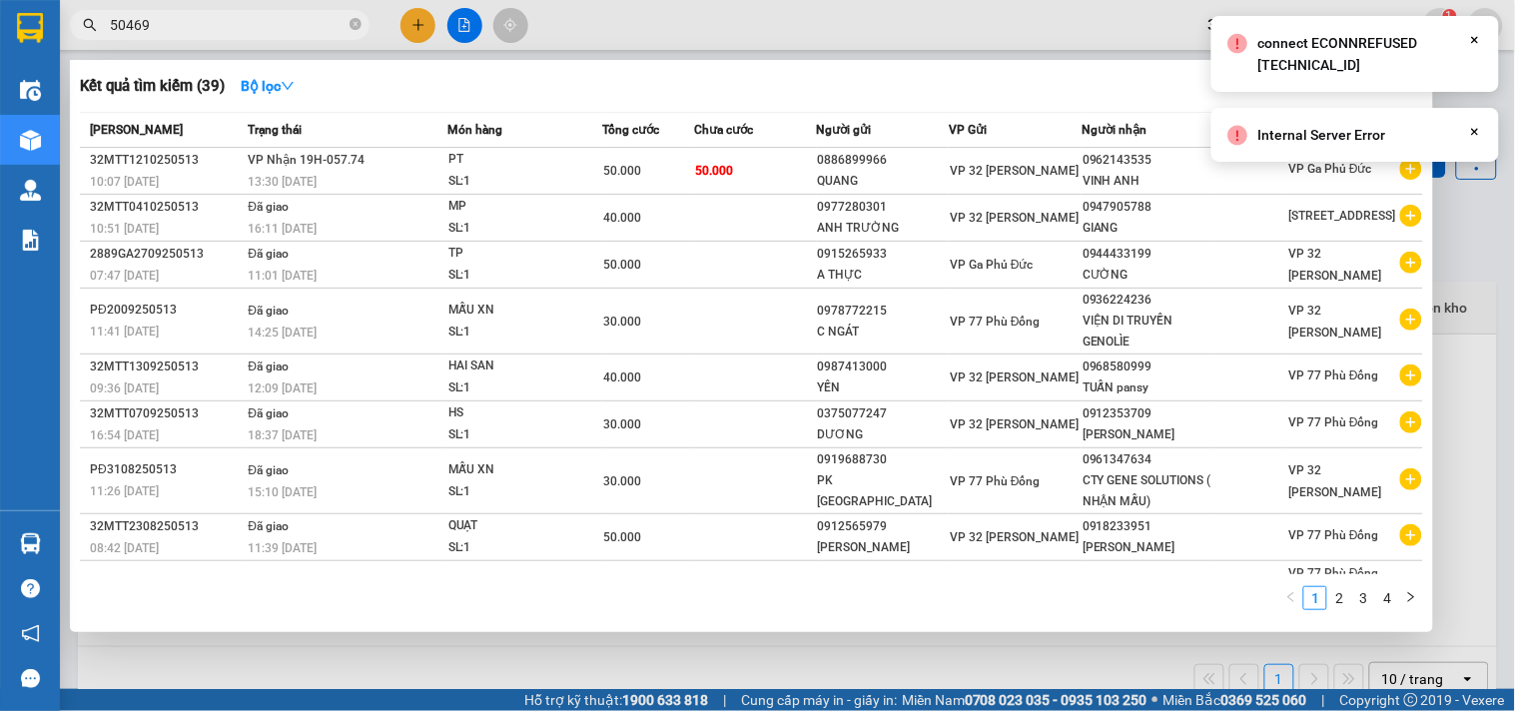
click at [318, 27] on input "50469" at bounding box center [228, 25] width 236 height 22
click at [307, 11] on span "50469" at bounding box center [220, 25] width 300 height 30
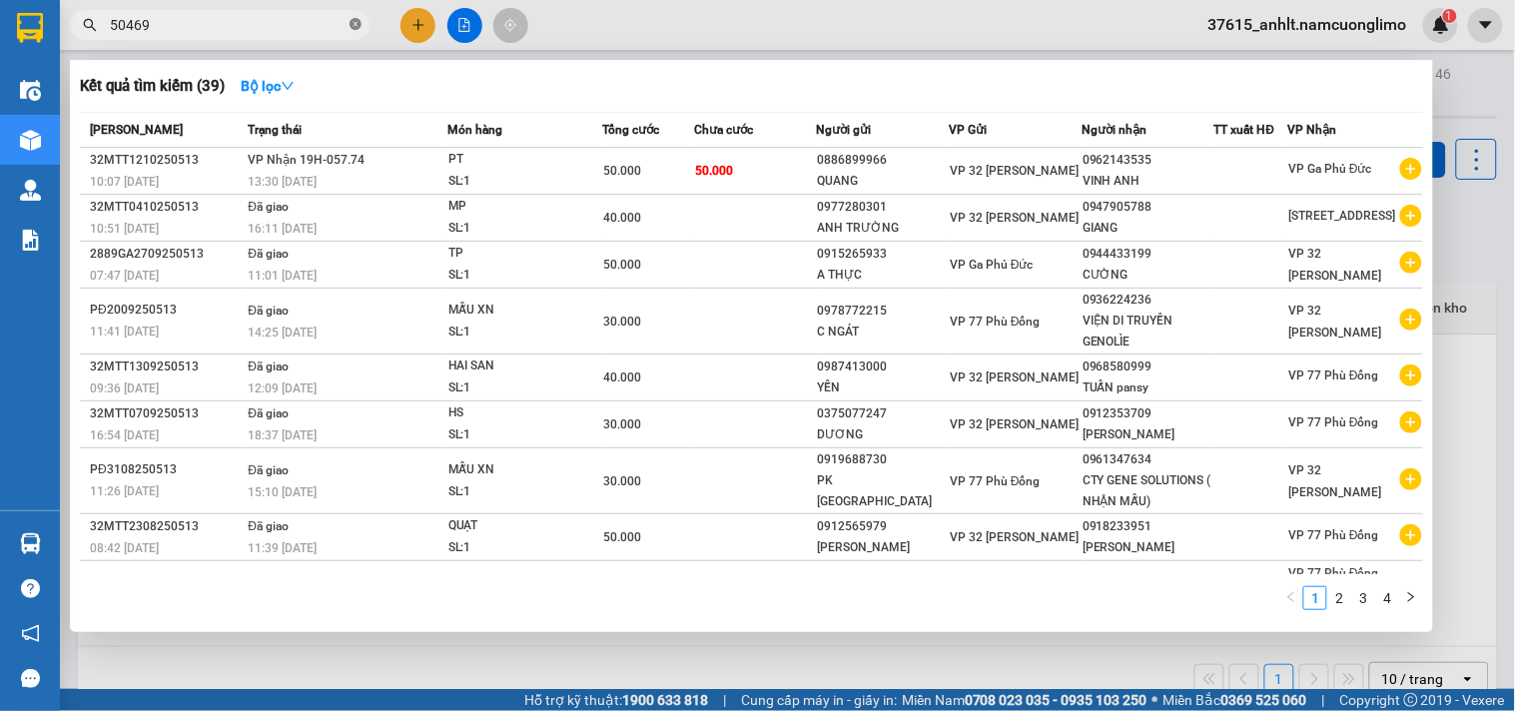
click at [354, 26] on icon "close-circle" at bounding box center [355, 24] width 12 height 12
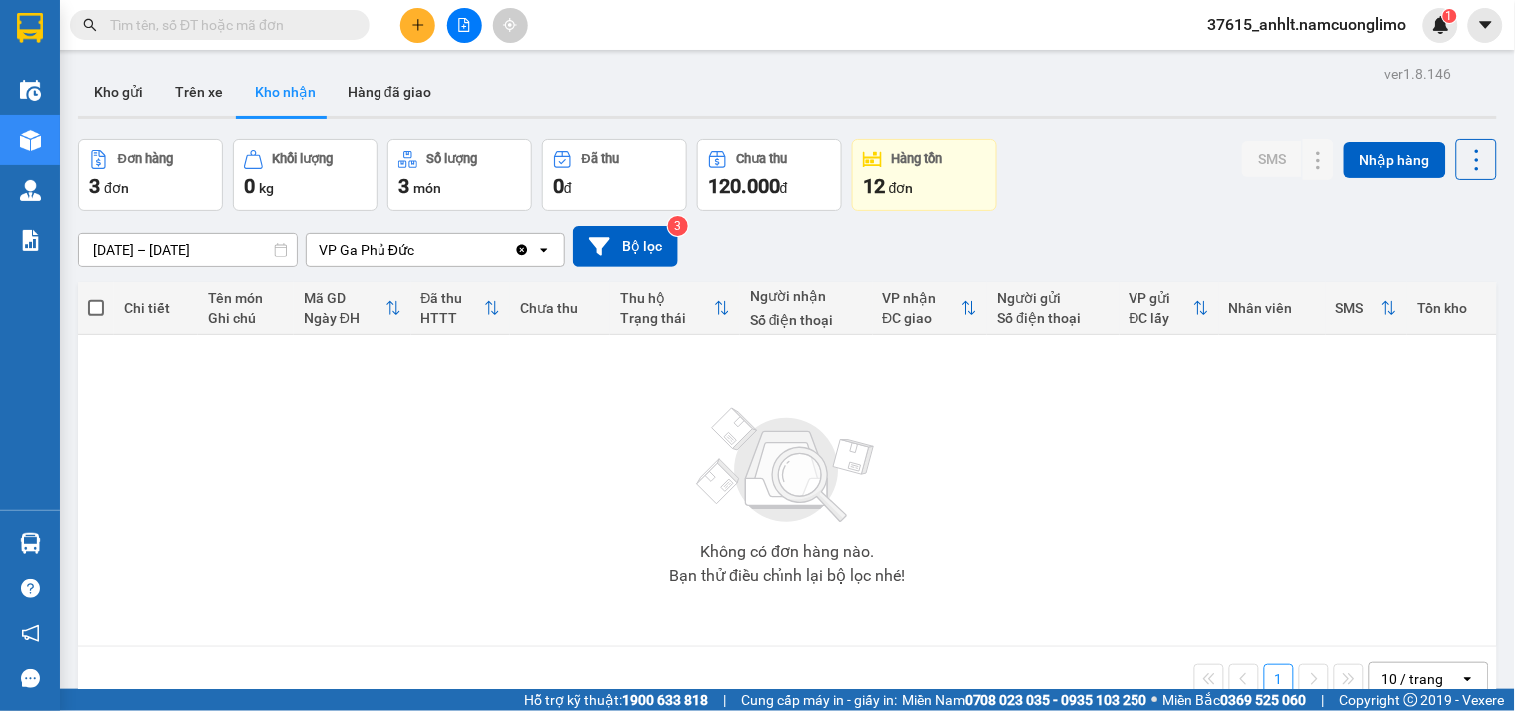
click at [271, 86] on button "Kho nhận" at bounding box center [285, 92] width 93 height 48
click at [127, 95] on button "Kho gửi" at bounding box center [118, 92] width 81 height 48
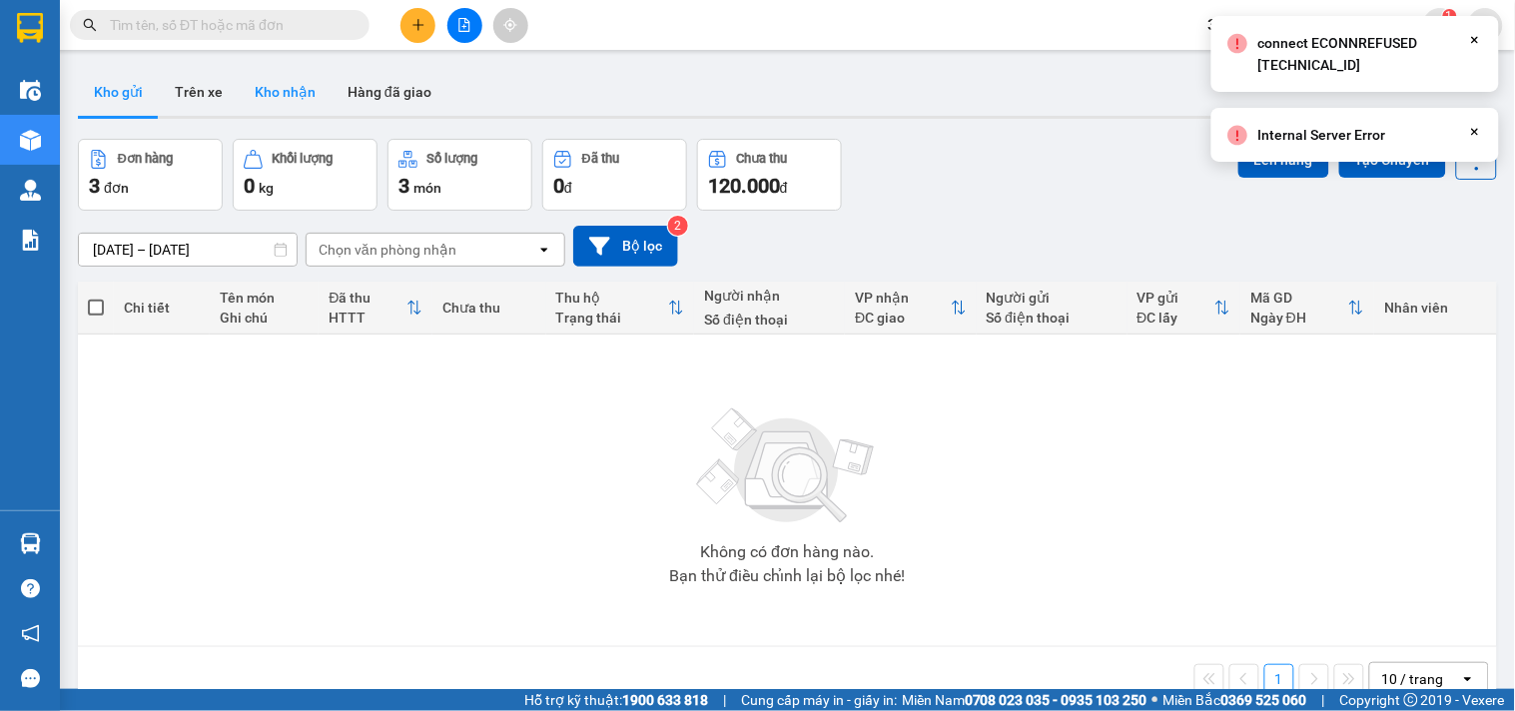
click at [304, 91] on button "Kho nhận" at bounding box center [285, 92] width 93 height 48
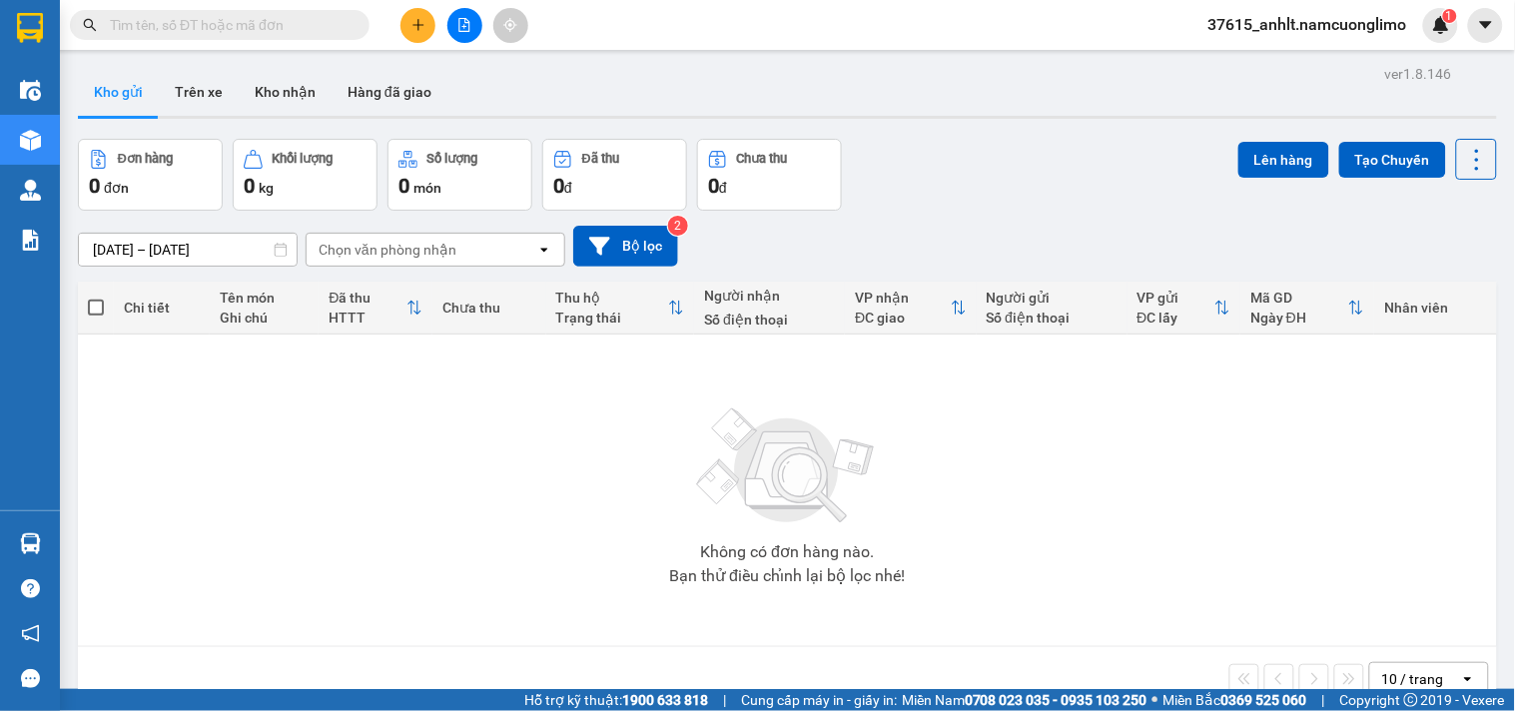
click at [295, 26] on input "text" at bounding box center [228, 25] width 236 height 22
click at [296, 93] on button "Kho nhận" at bounding box center [285, 92] width 93 height 48
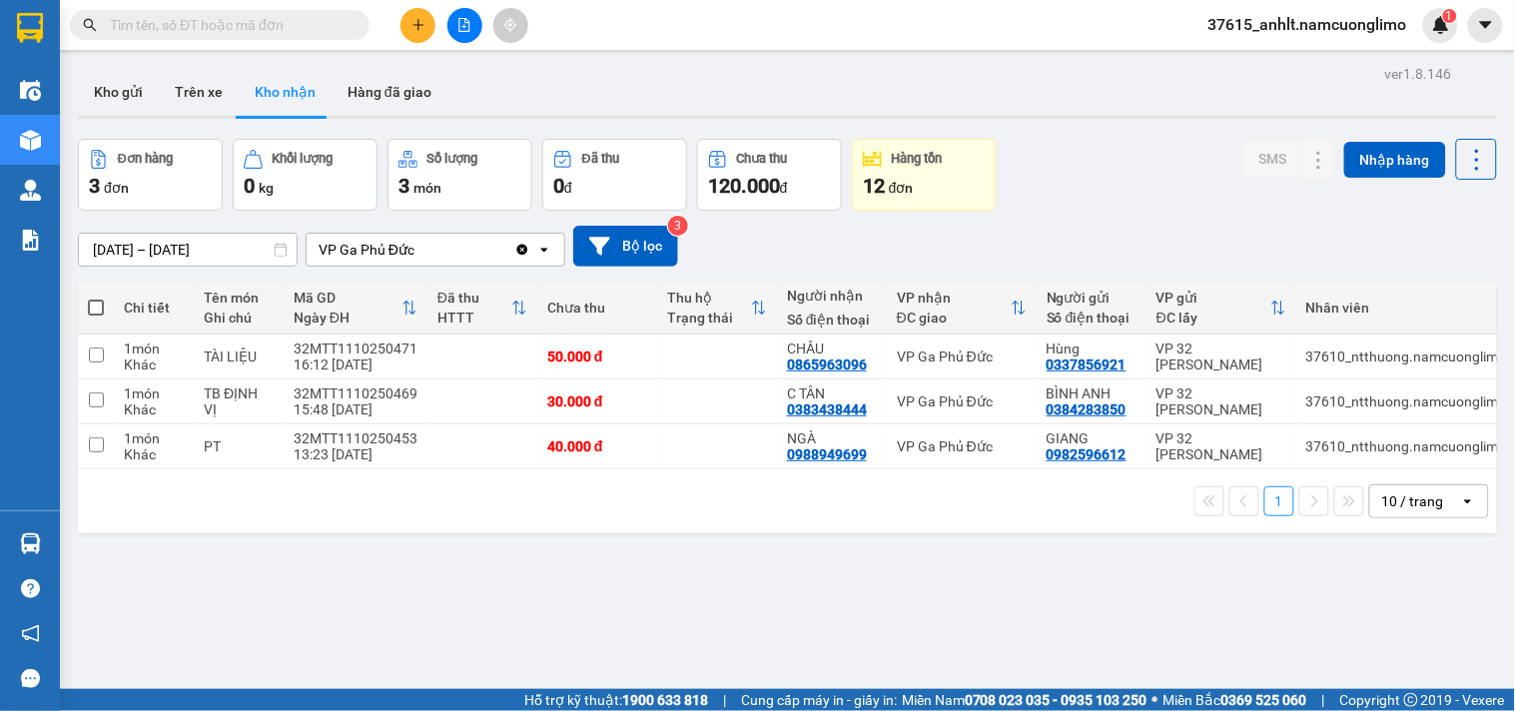
click at [295, 20] on input "text" at bounding box center [228, 25] width 236 height 22
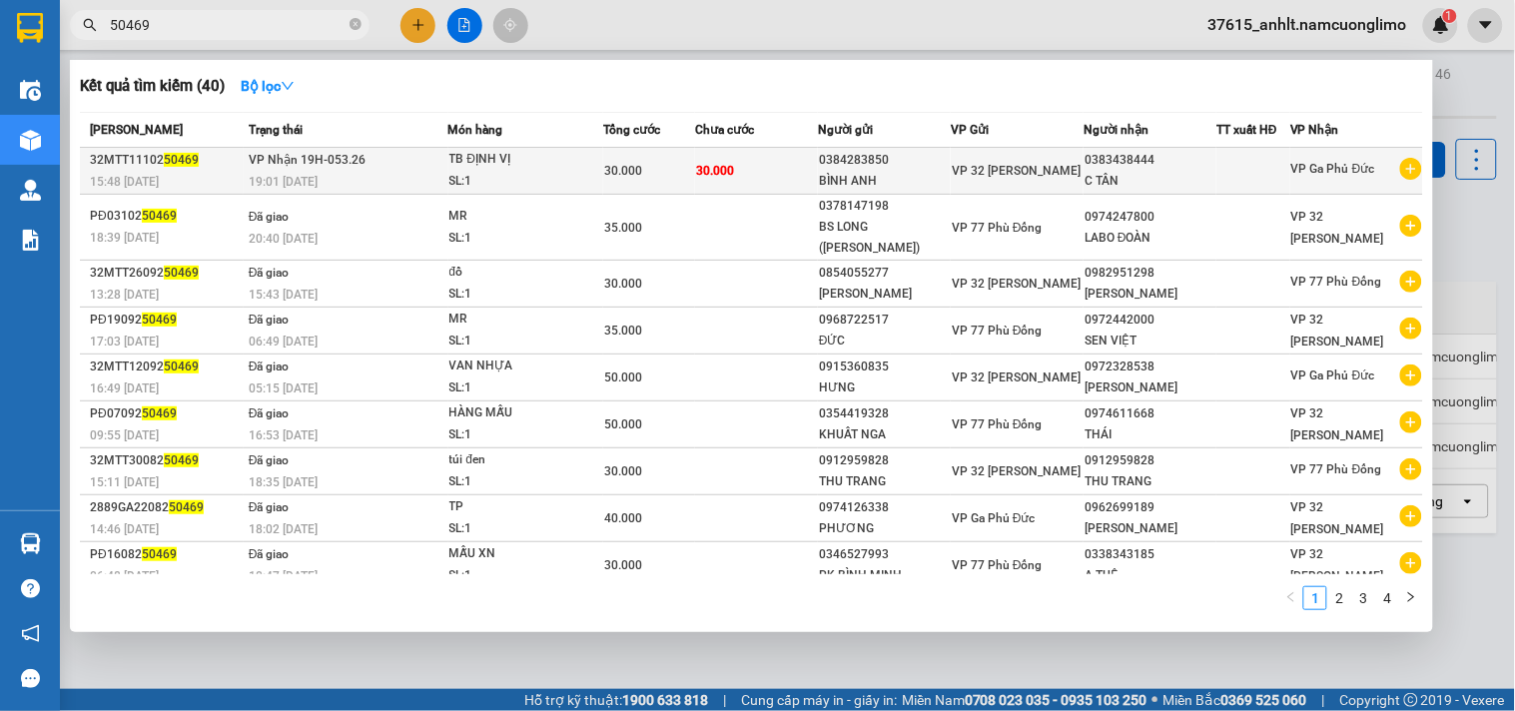
type input "50469"
click at [525, 163] on div "TB ĐỊNH VỊ" at bounding box center [524, 160] width 150 height 22
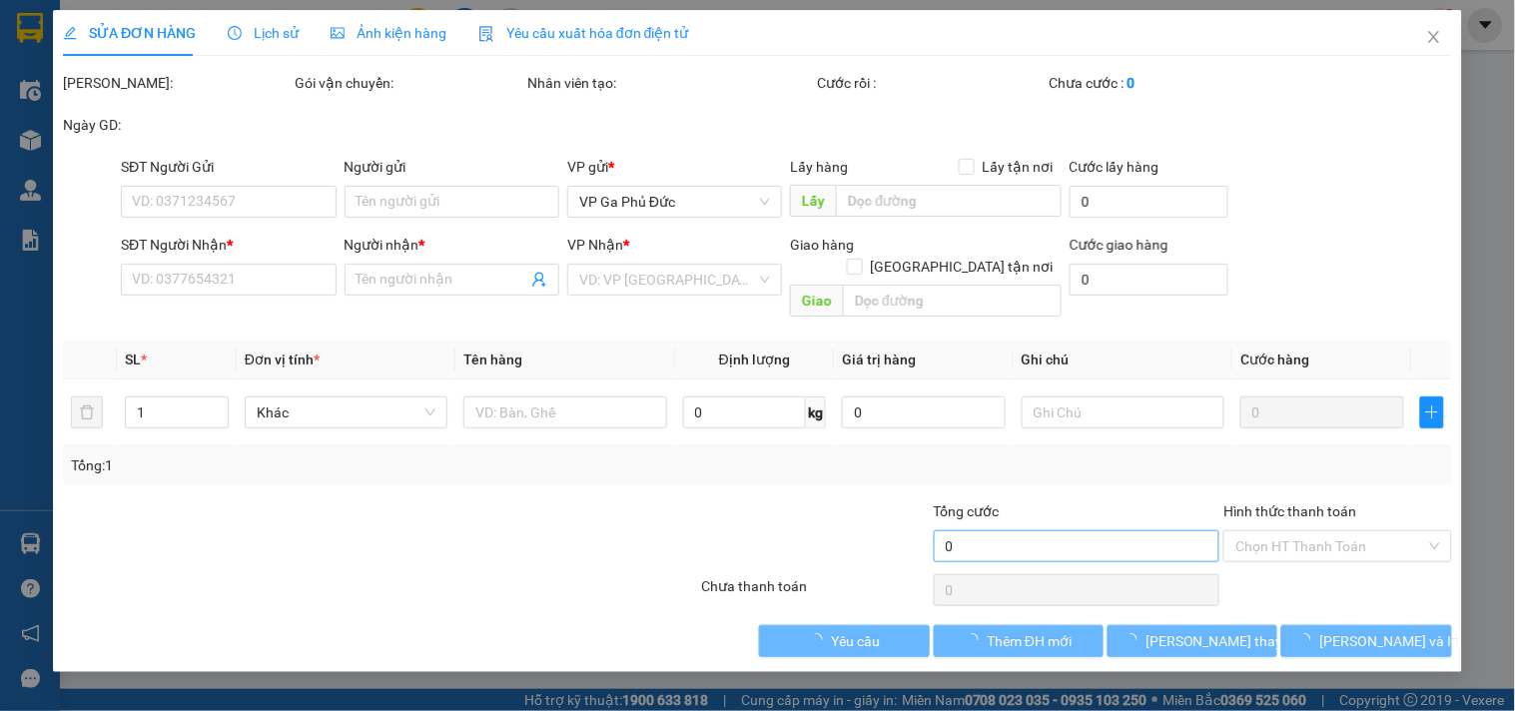
type input "0384283850"
type input "BÌNH ANH"
type input "0383438444"
type input "C TÂN"
type input "30.000"
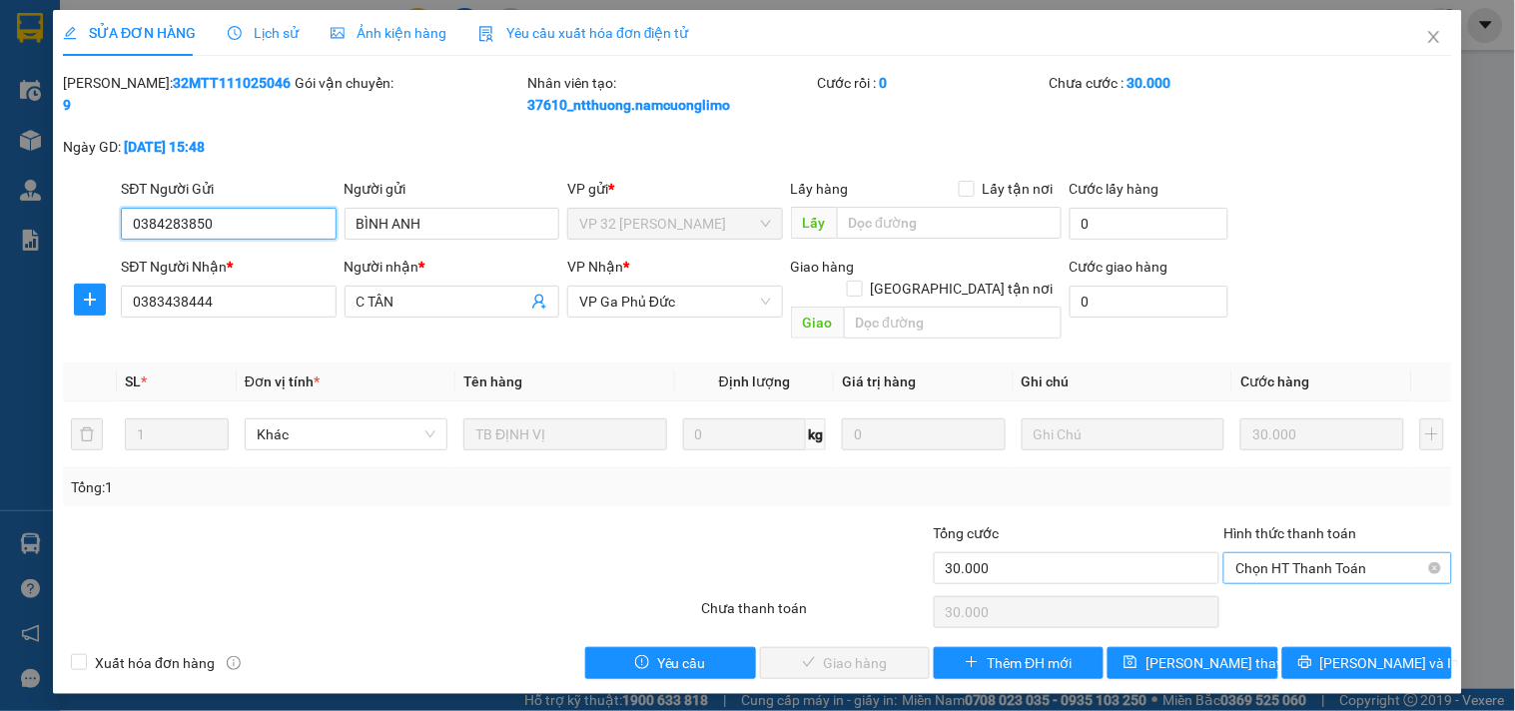
click at [1378, 557] on span "Chọn HT Thanh Toán" at bounding box center [1337, 568] width 204 height 30
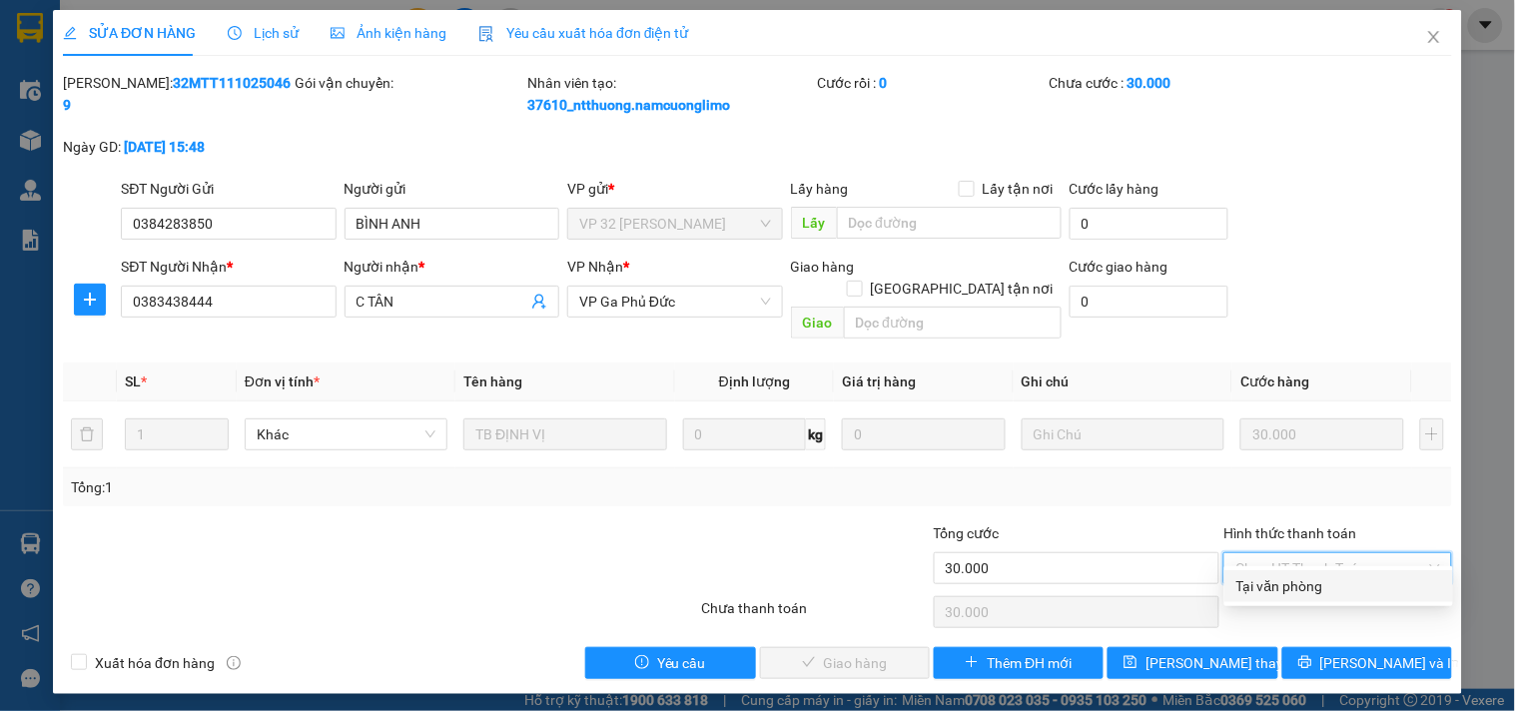
click at [1323, 584] on div "Tại văn phòng" at bounding box center [1338, 586] width 205 height 22
type input "0"
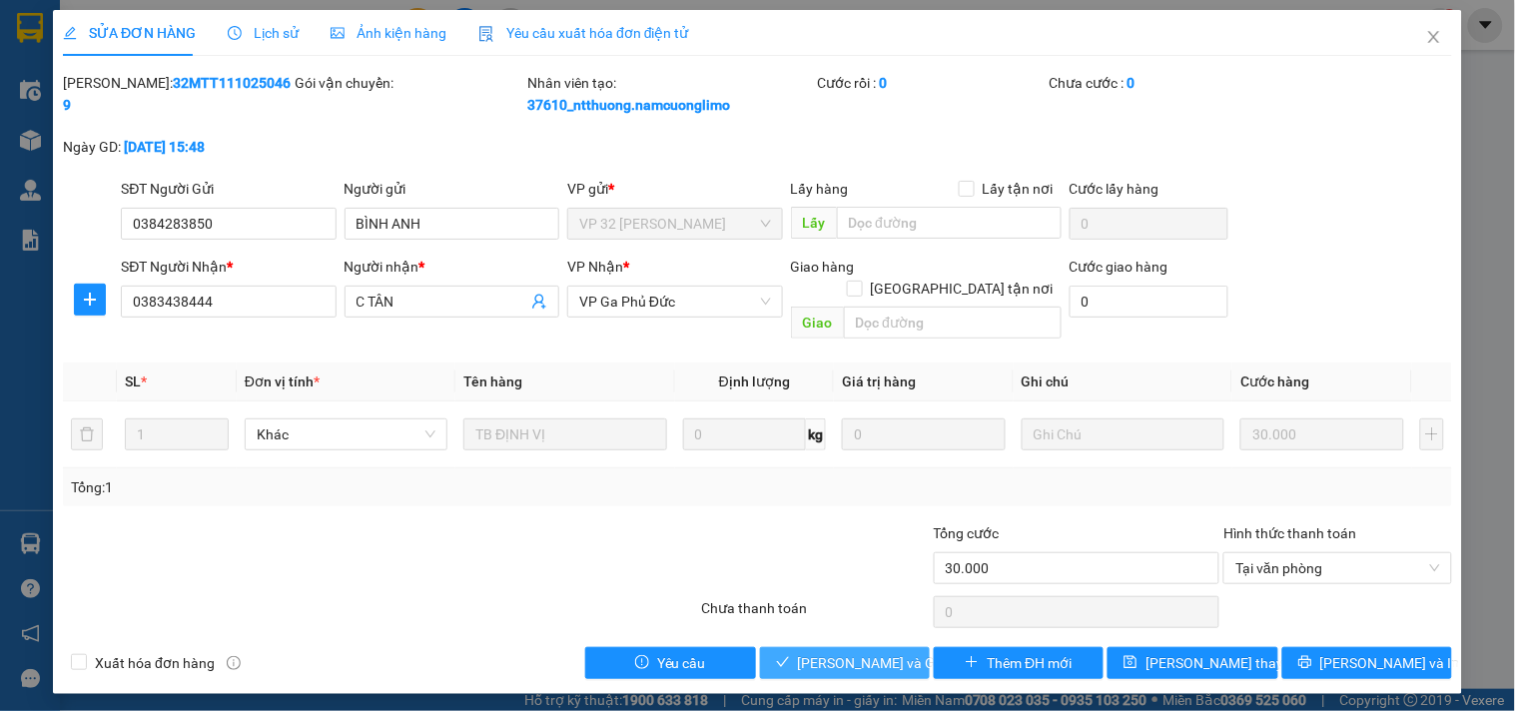
drag, startPoint x: 901, startPoint y: 643, endPoint x: 919, endPoint y: 639, distance: 18.4
click at [899, 652] on span "Lưu và Giao hàng" at bounding box center [894, 663] width 192 height 22
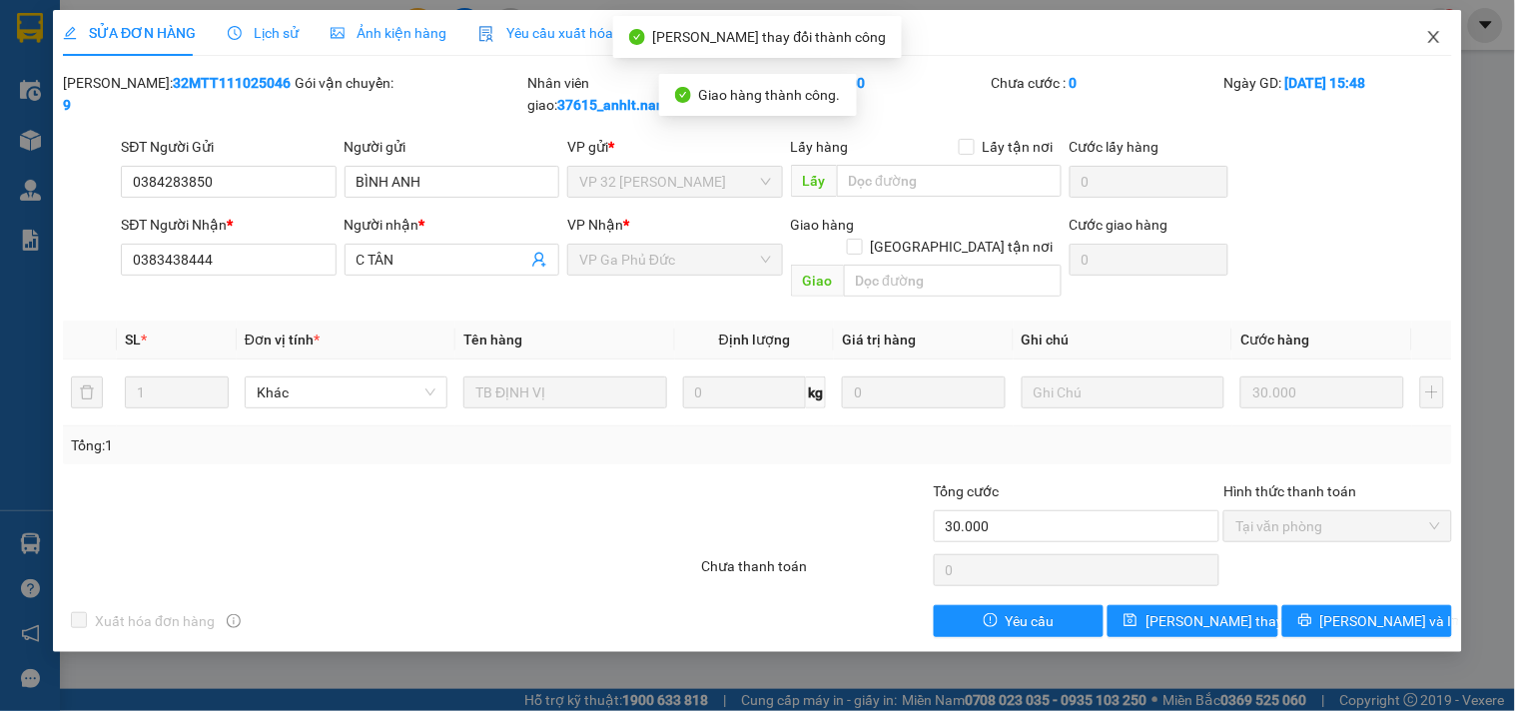
click at [1433, 42] on icon "close" at bounding box center [1434, 37] width 16 height 16
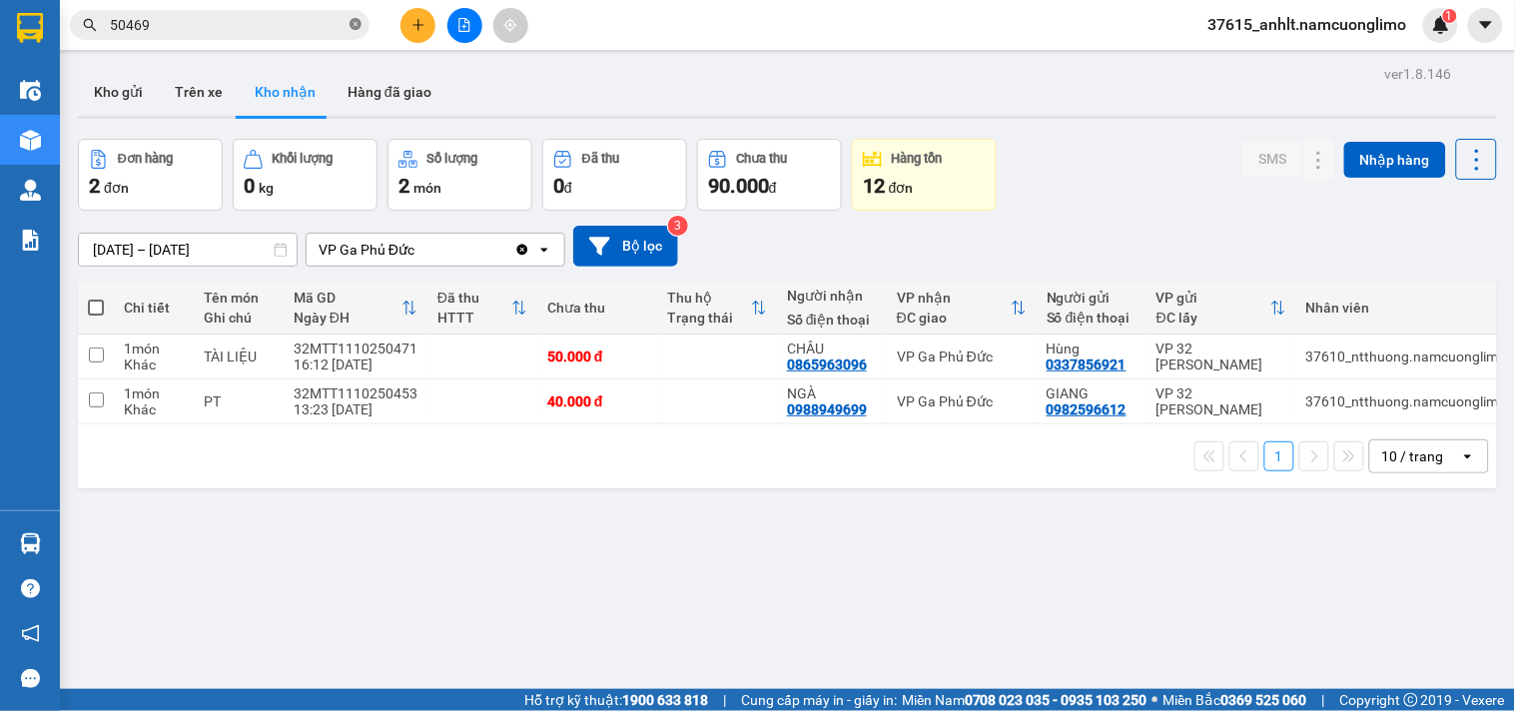
click at [356, 24] on icon "close-circle" at bounding box center [355, 24] width 12 height 12
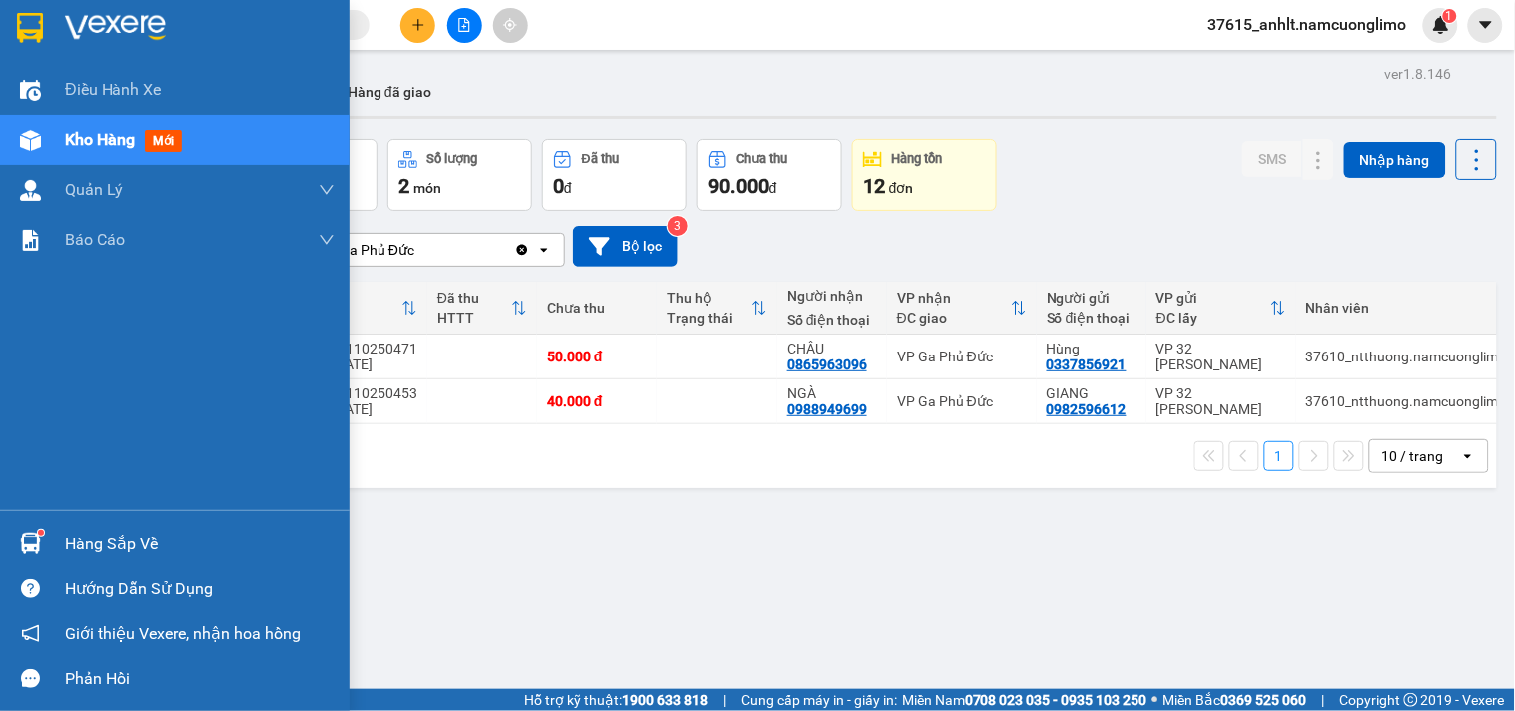
drag, startPoint x: 50, startPoint y: 544, endPoint x: 326, endPoint y: 587, distance: 278.9
click at [65, 546] on div "Hàng sắp về" at bounding box center [174, 543] width 349 height 45
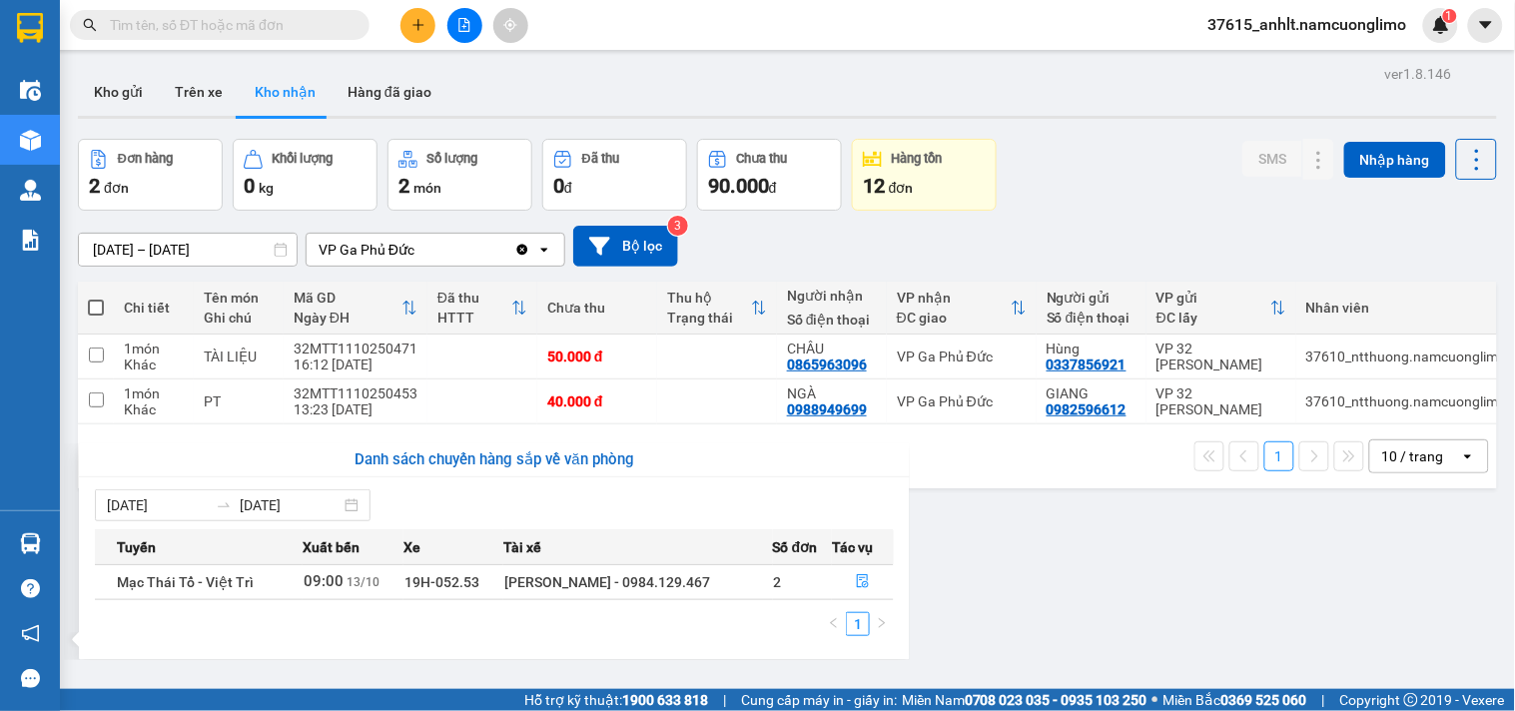
click at [1129, 589] on section "Kết quả tìm kiếm ( 40 ) Bộ lọc Mã ĐH Trạng thái Món hàng Tổng cước Chưa cước Ng…" at bounding box center [757, 355] width 1515 height 711
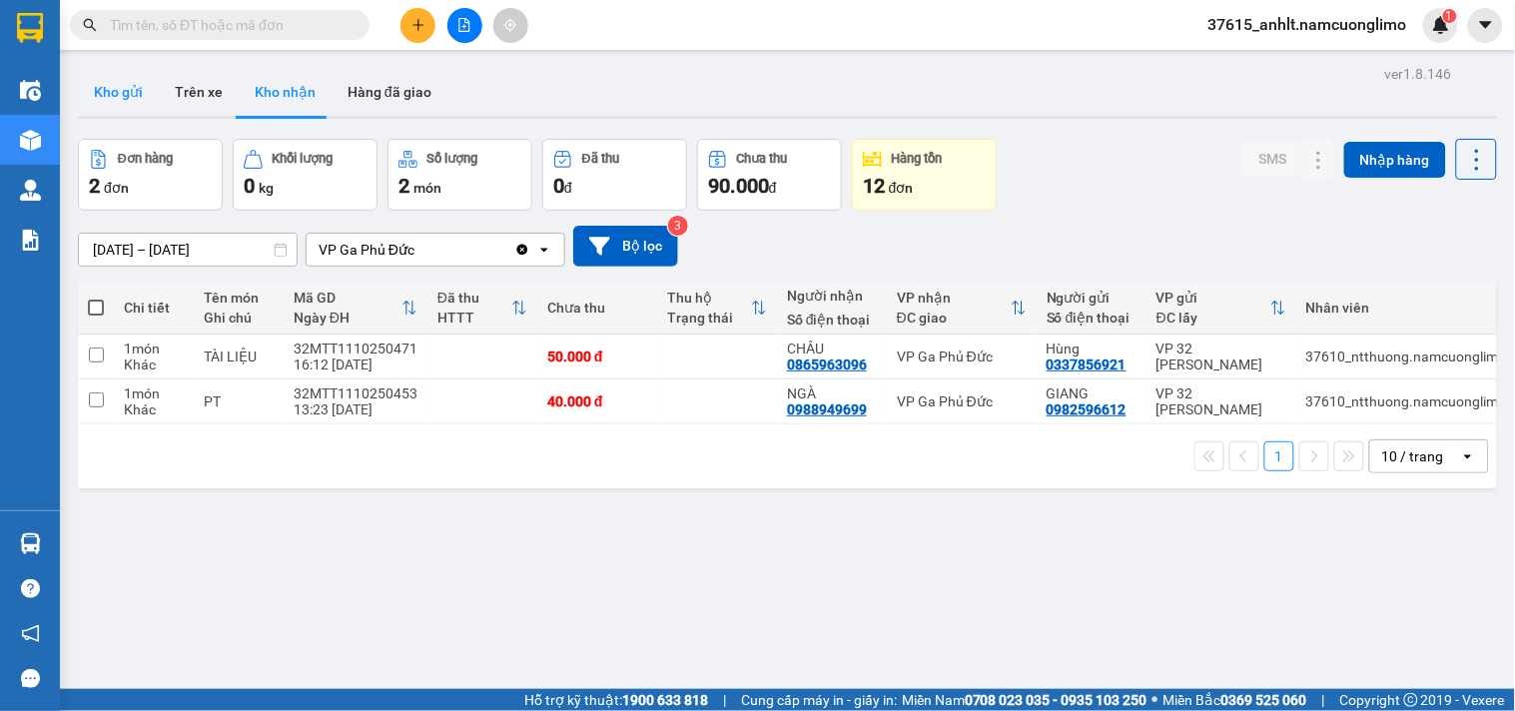
click at [123, 96] on button "Kho gửi" at bounding box center [118, 92] width 81 height 48
